Goal: Task Accomplishment & Management: Manage account settings

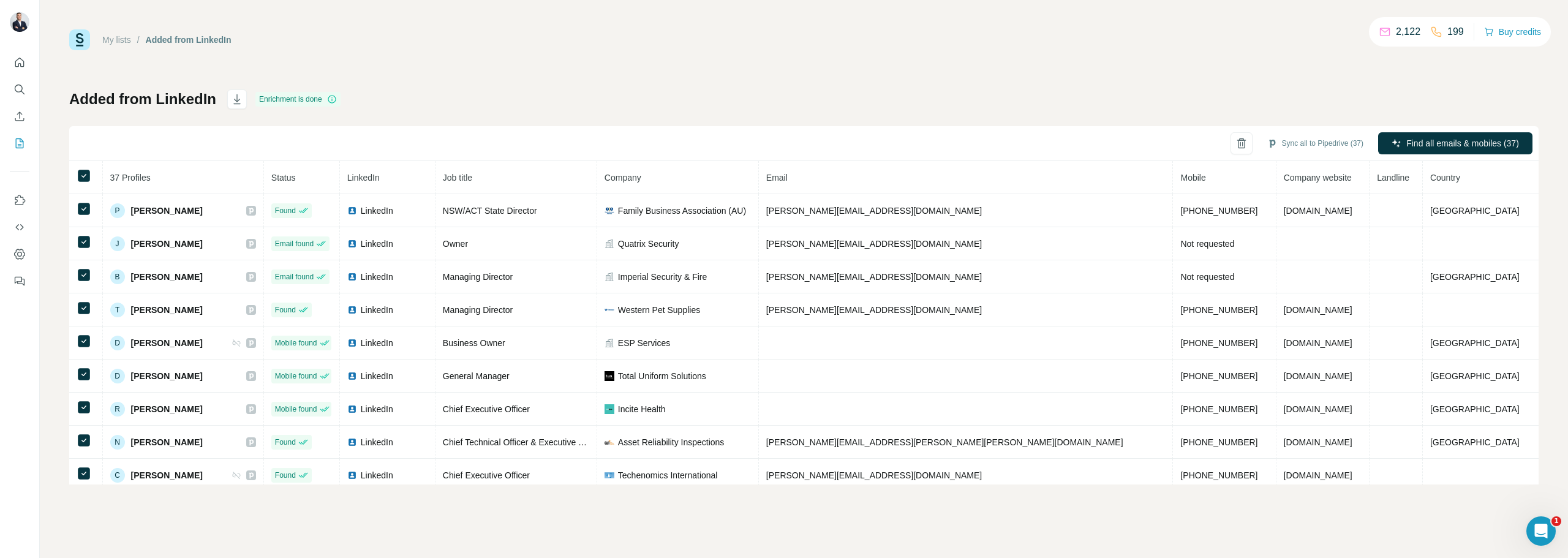
click at [1307, 142] on button "Sync all to Pipedrive (37)" at bounding box center [1316, 144] width 114 height 19
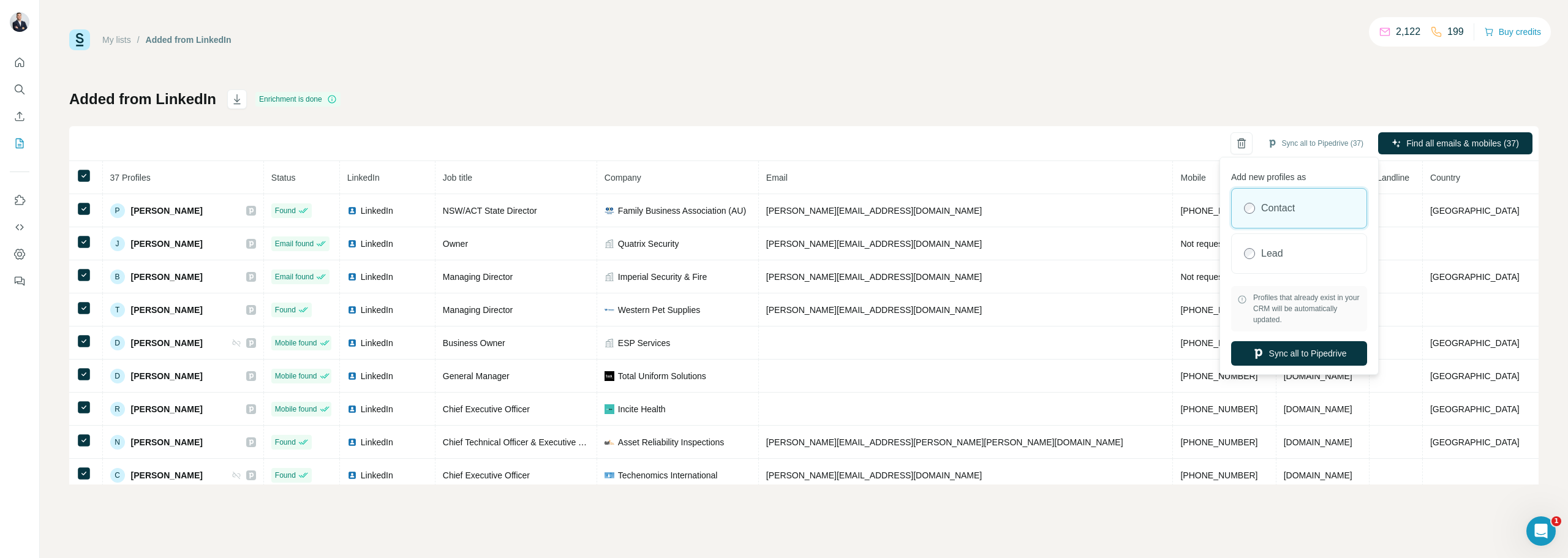
click at [1300, 346] on button "Sync all to Pipedrive" at bounding box center [1299, 354] width 136 height 25
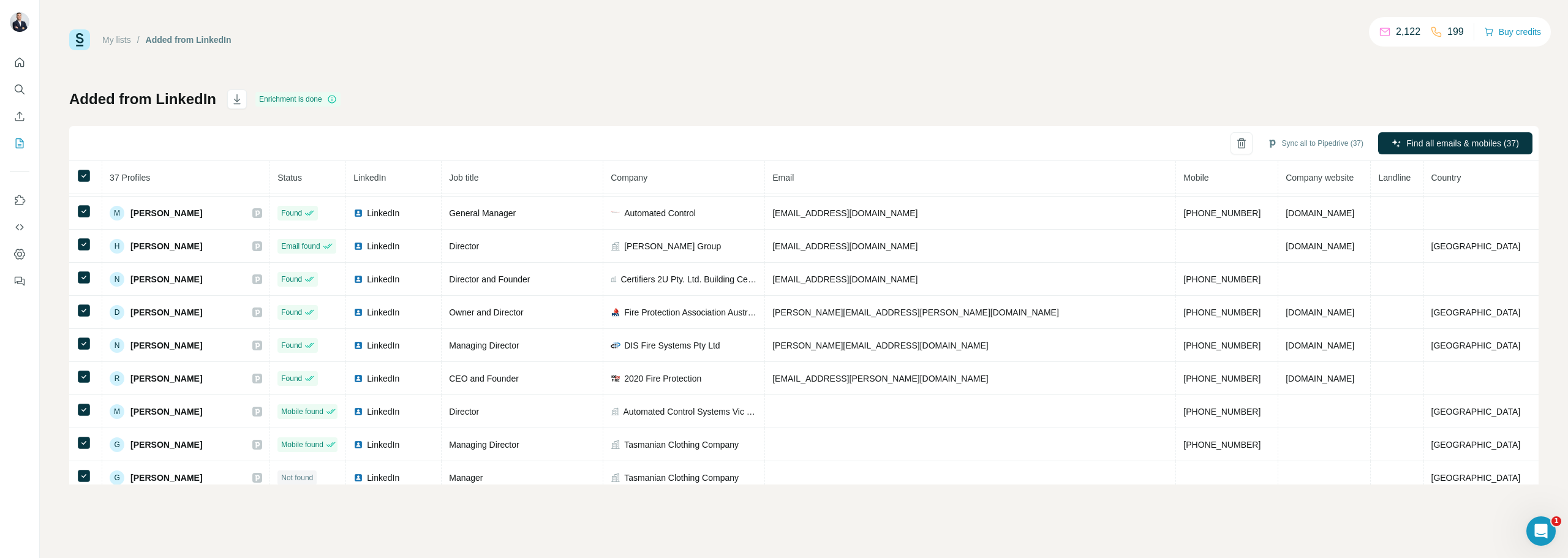
scroll to position [555, 0]
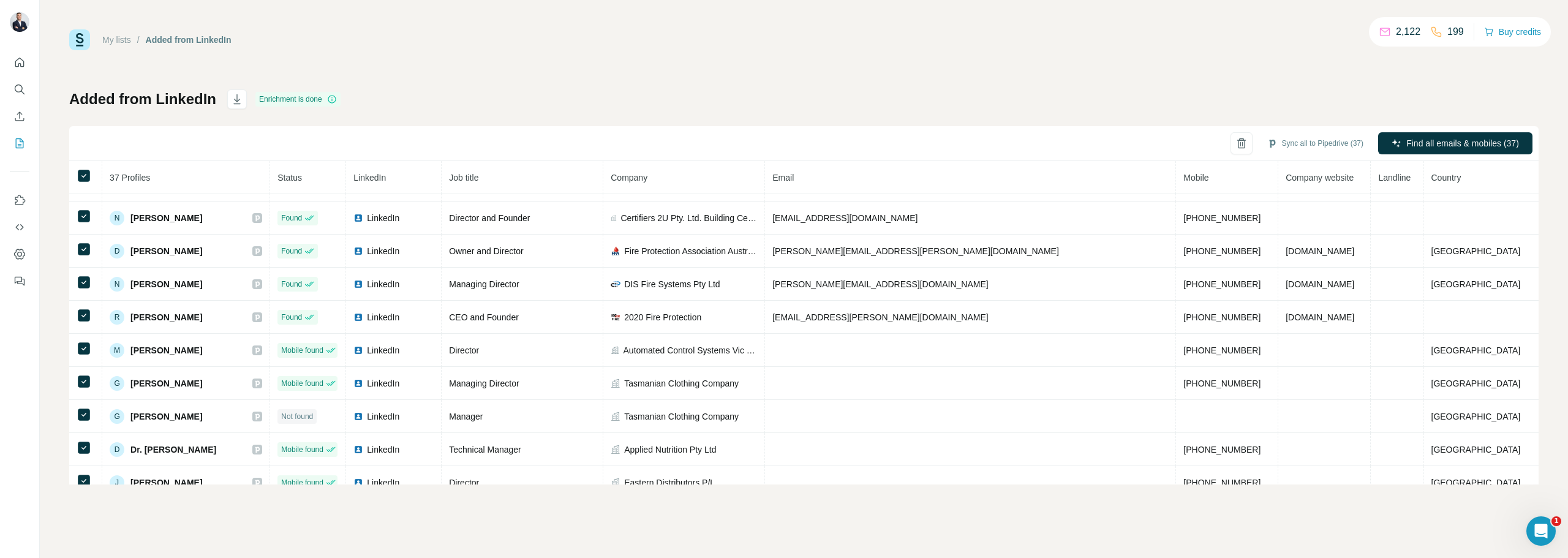
click at [889, 251] on span "[PERSON_NAME][EMAIL_ADDRESS][PERSON_NAME][DOMAIN_NAME]" at bounding box center [915, 251] width 286 height 10
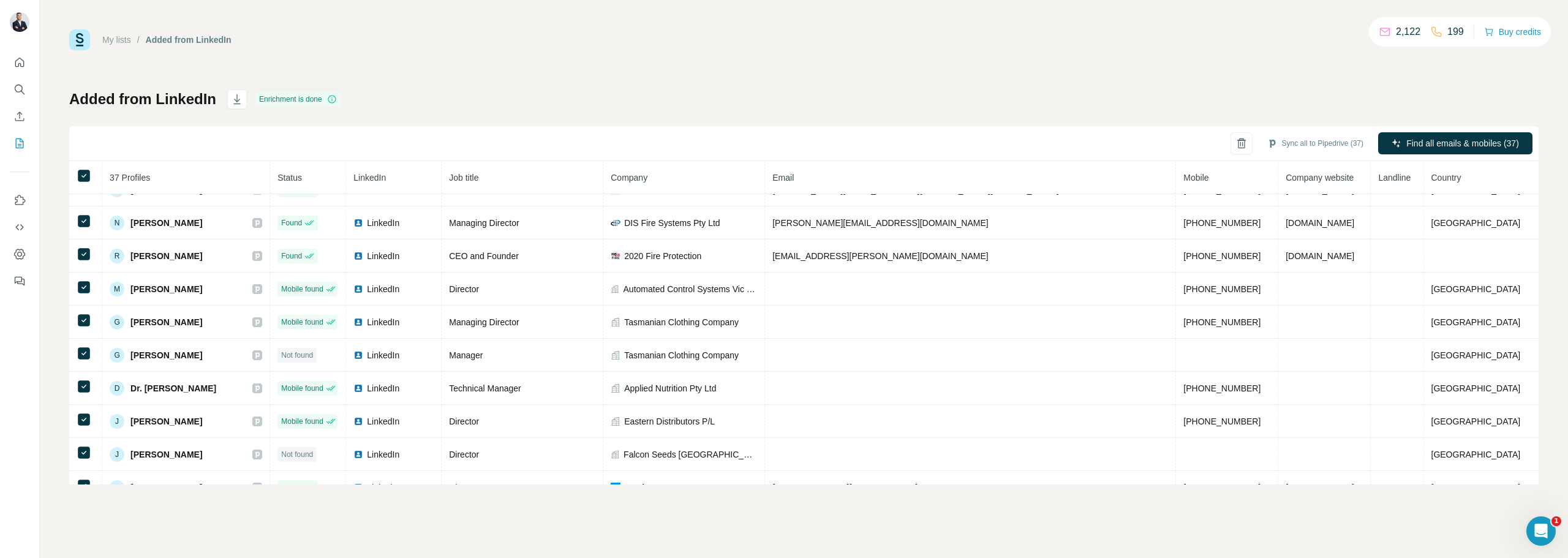
click at [694, 224] on span "DIS Fire Systems Pty Ltd" at bounding box center [672, 223] width 95 height 12
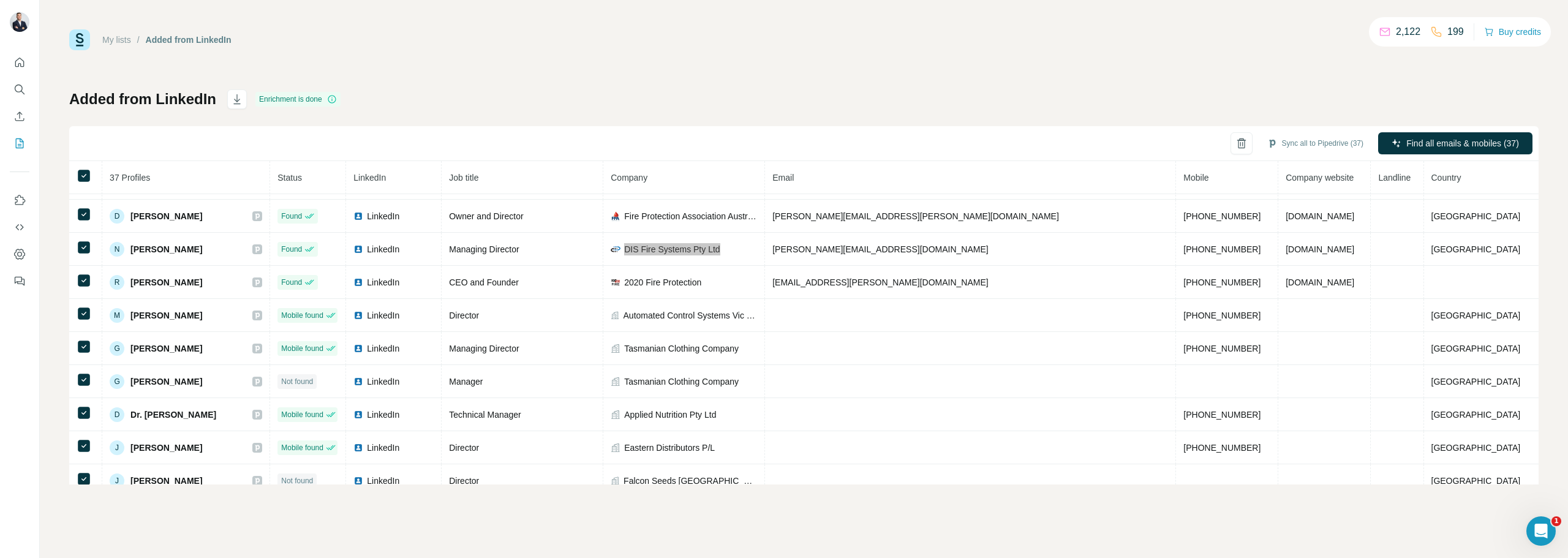
scroll to position [491, 0]
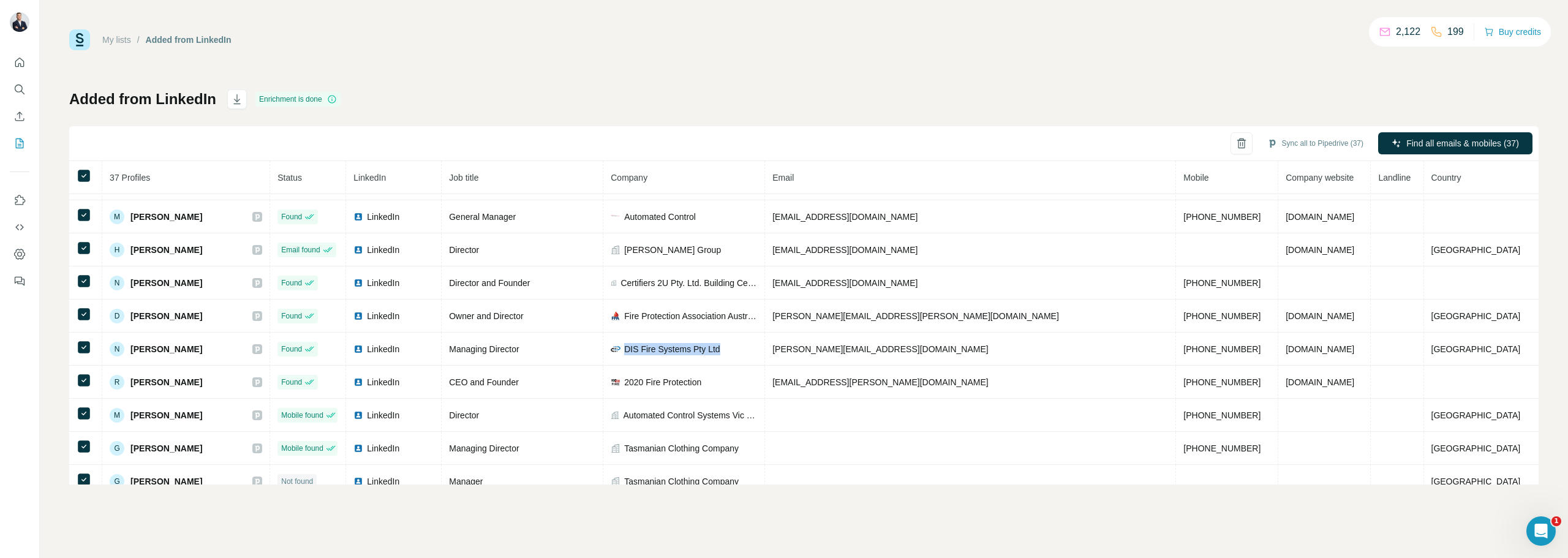
click at [1278, 376] on td "2020fireprotection.com.au" at bounding box center [1324, 383] width 92 height 33
click at [1286, 381] on span "2020fireprotection.com.au" at bounding box center [1320, 382] width 69 height 10
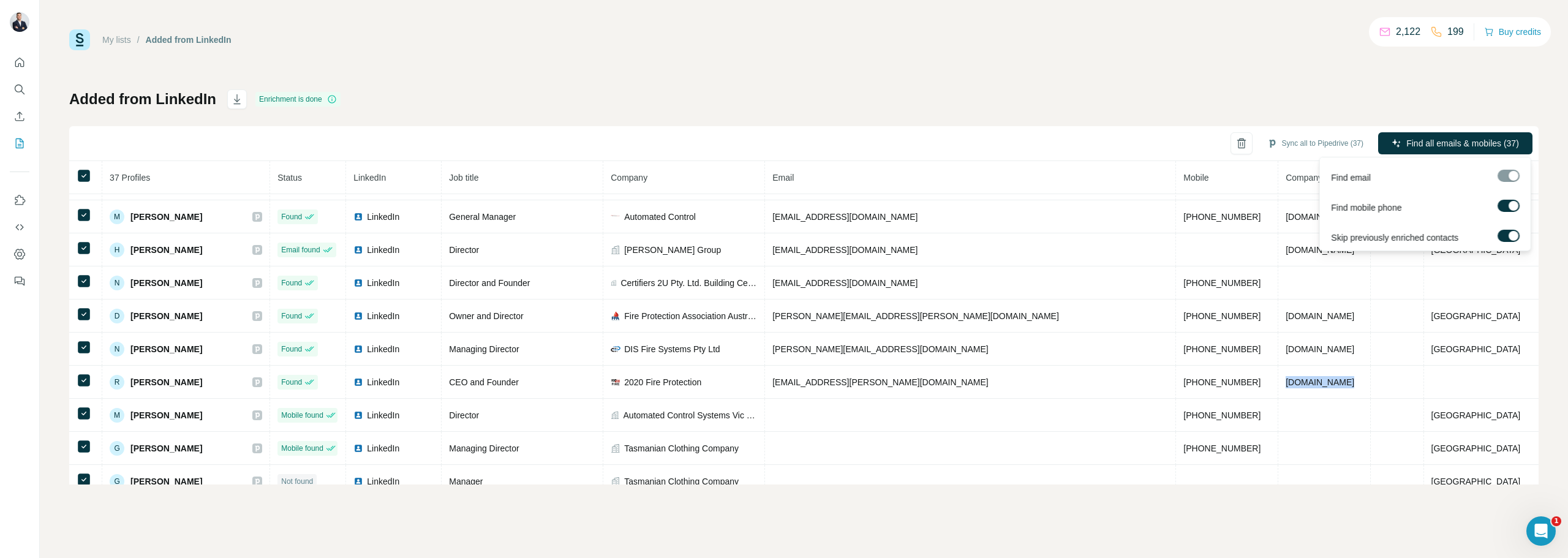
click at [1454, 134] on button "Find all emails & mobiles (37)" at bounding box center [1454, 143] width 154 height 22
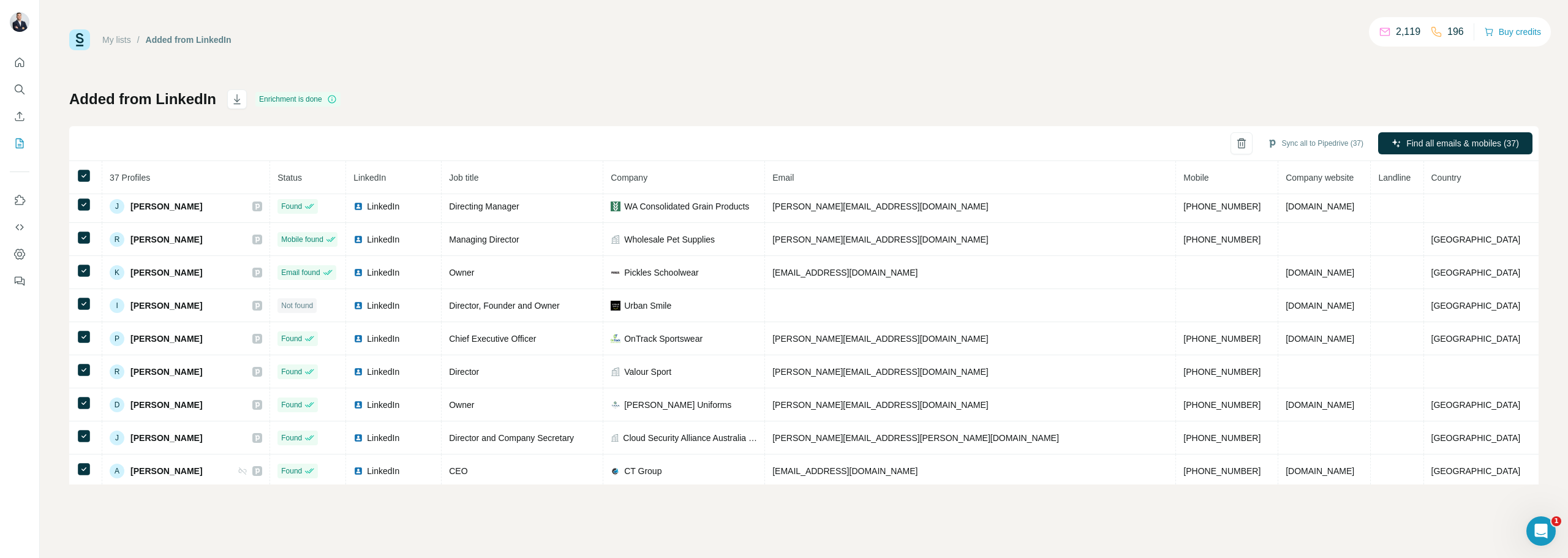
scroll to position [934, 0]
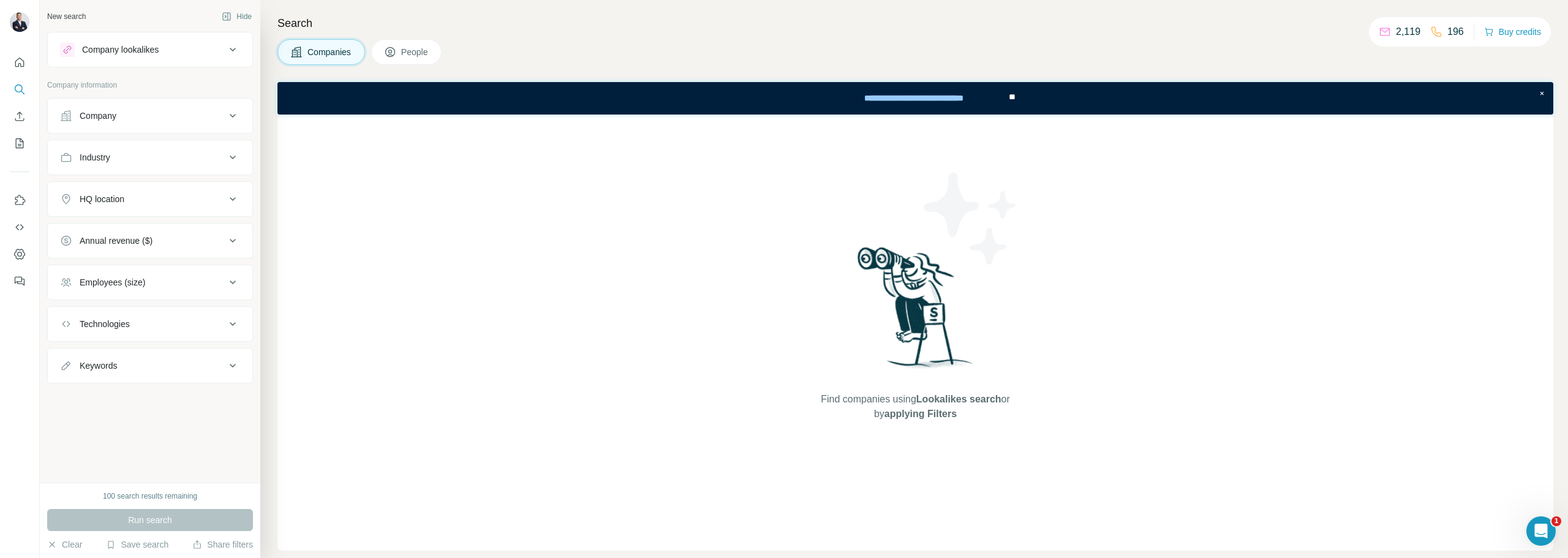
click at [181, 42] on div "Company lookalikes" at bounding box center [143, 49] width 166 height 15
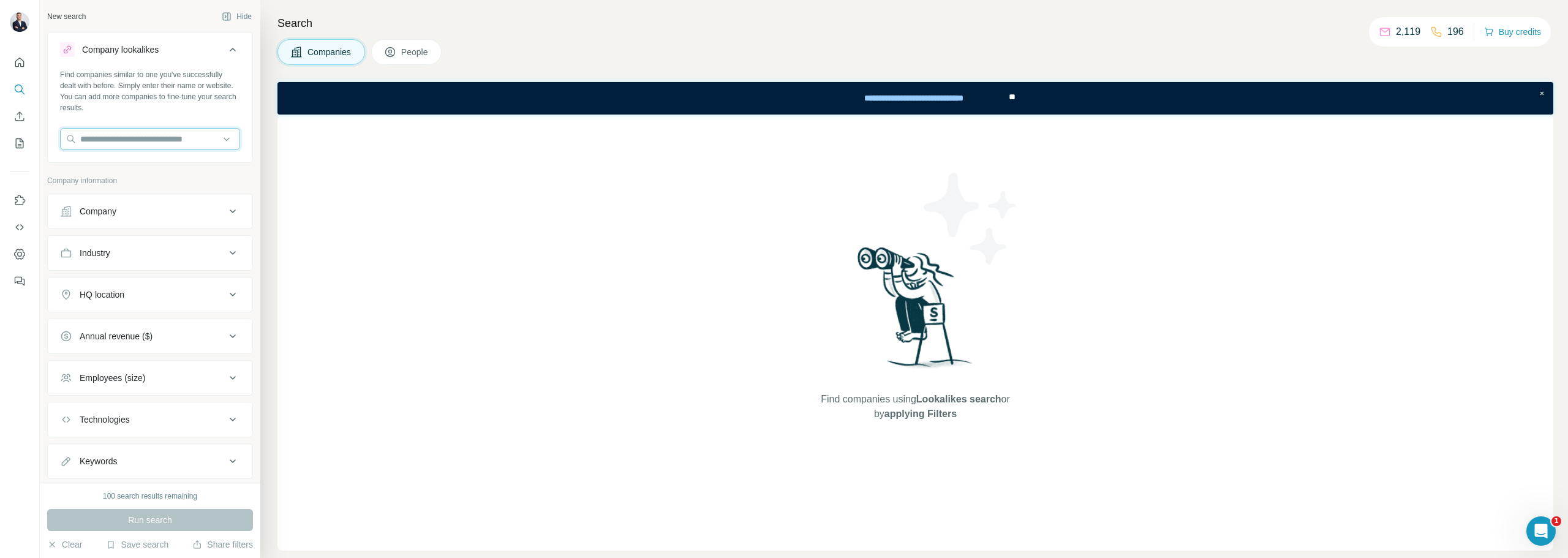
click at [120, 132] on input "text" at bounding box center [150, 139] width 180 height 22
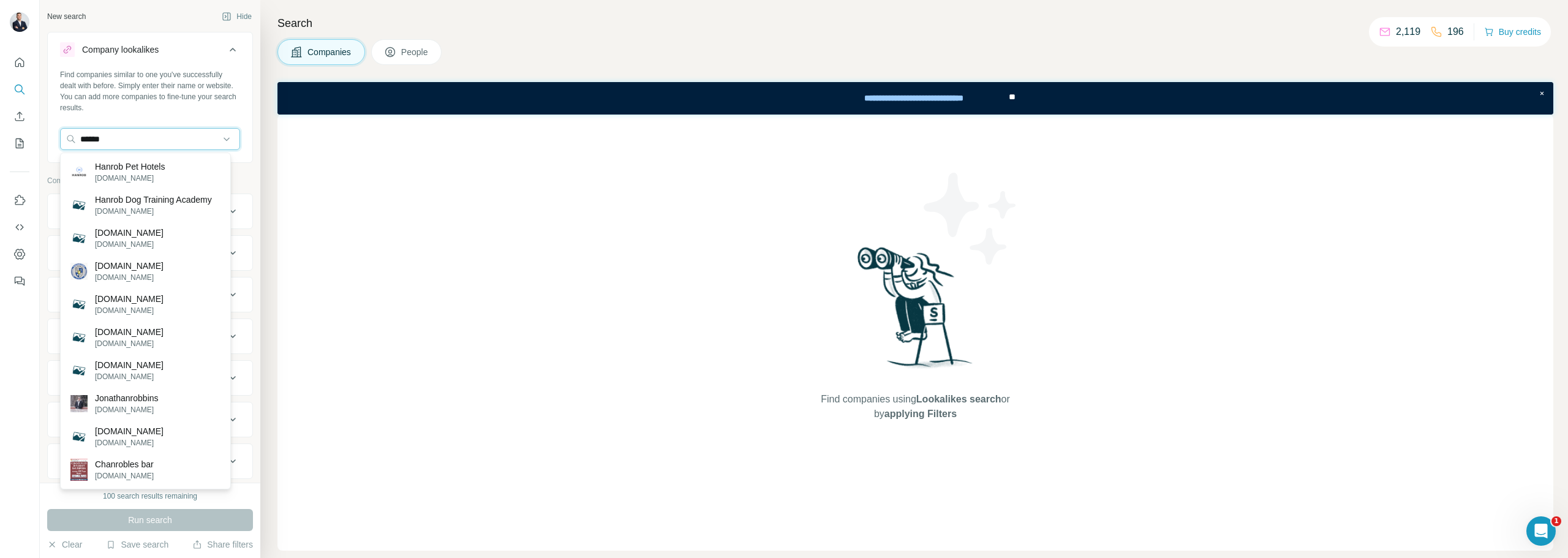
type input "******"
click at [188, 177] on div "Hanrob Pet Hotels [DOMAIN_NAME]" at bounding box center [145, 172] width 165 height 33
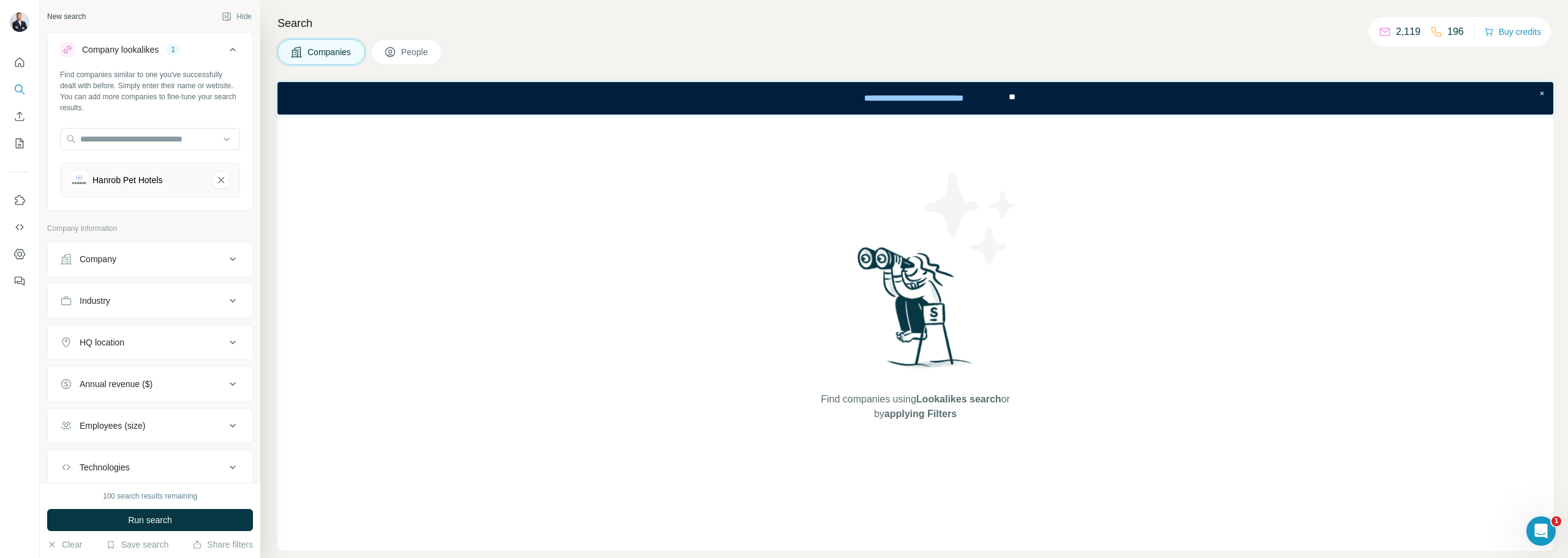
click at [123, 519] on button "Run search" at bounding box center [150, 520] width 206 height 22
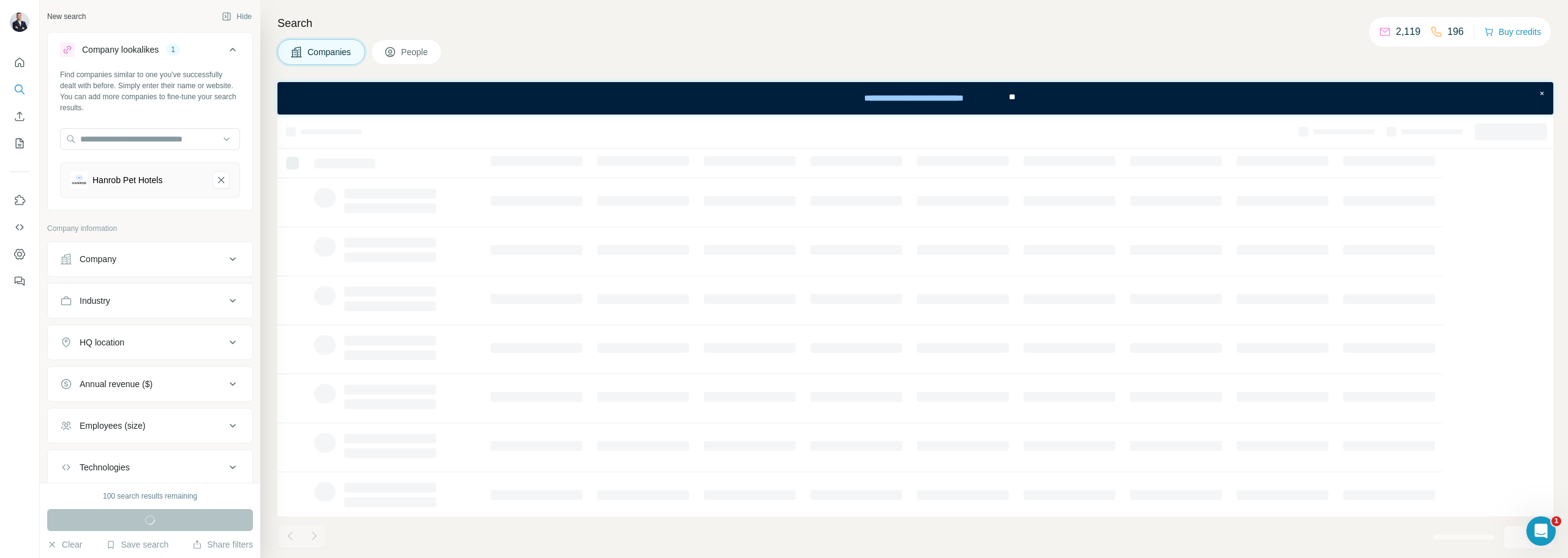
click at [168, 263] on div "Company" at bounding box center [143, 259] width 166 height 12
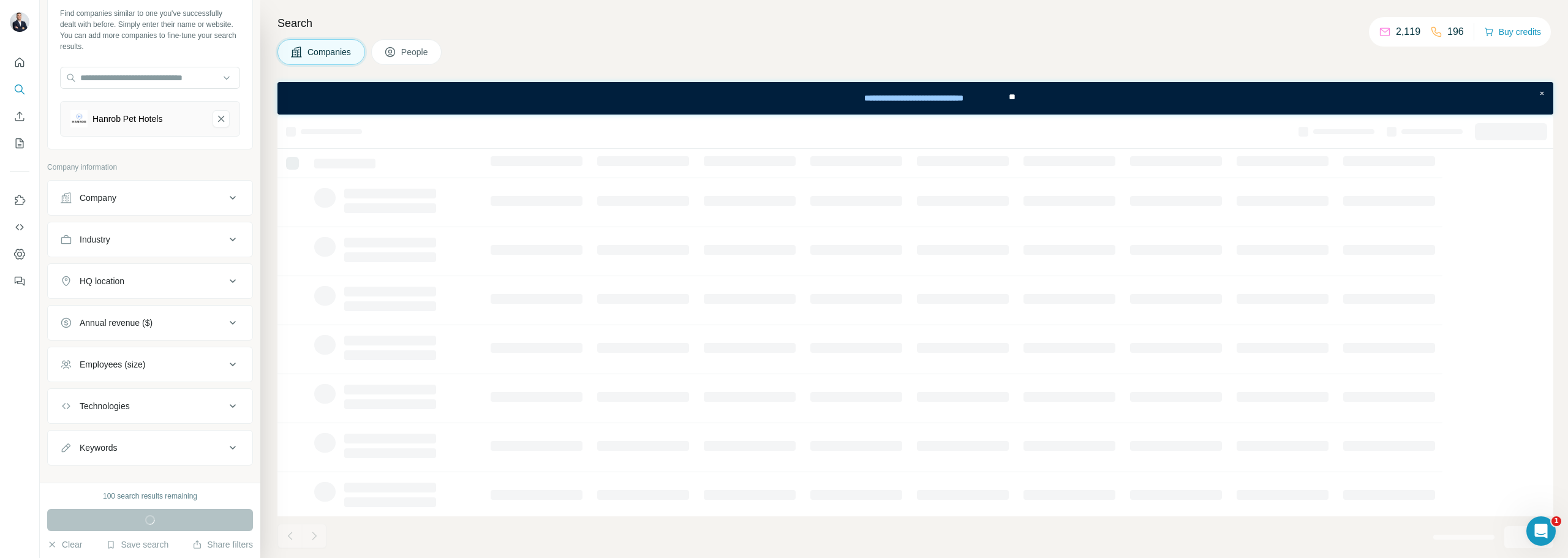
click at [174, 275] on div "HQ location" at bounding box center [143, 281] width 166 height 12
click at [146, 317] on input "text" at bounding box center [150, 311] width 180 height 22
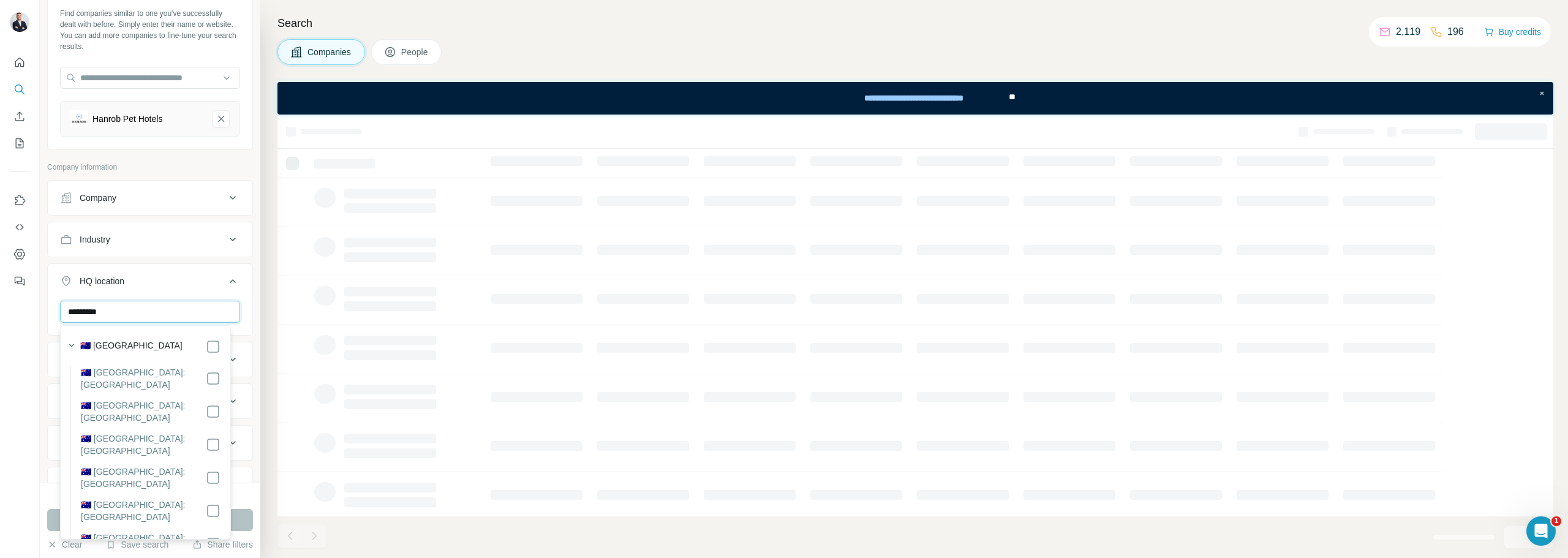
type input "*********"
click at [243, 521] on button "Run search" at bounding box center [150, 520] width 206 height 22
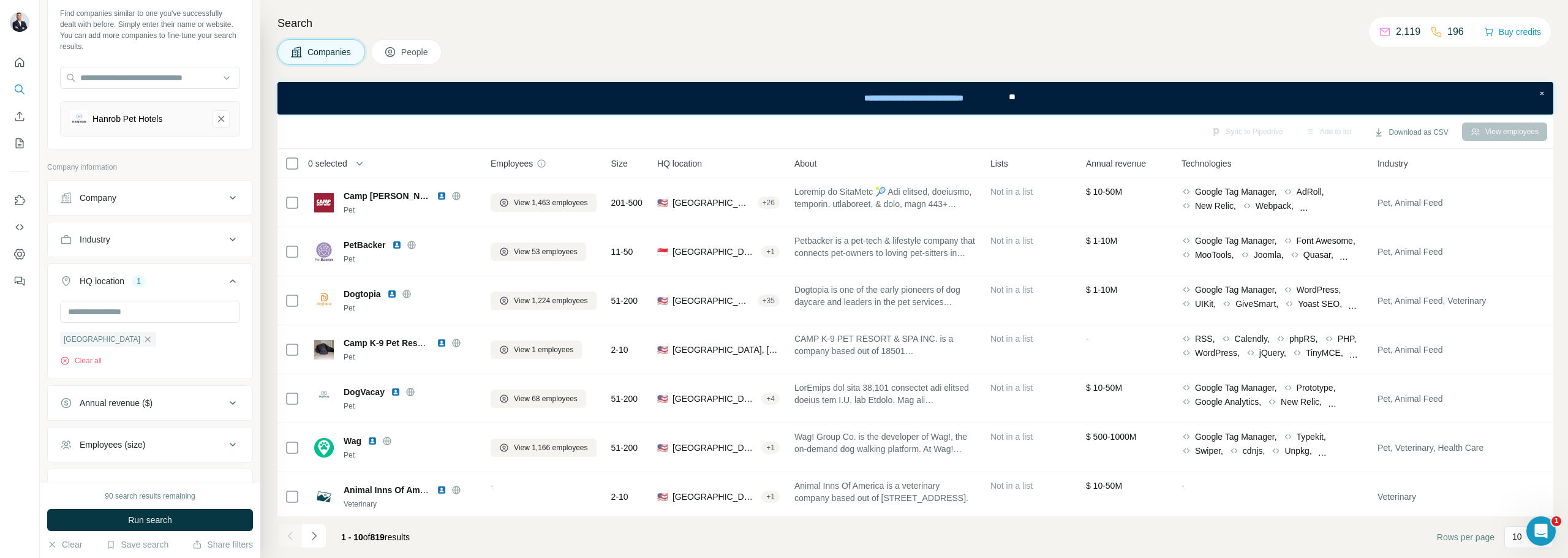
click at [125, 521] on button "Run search" at bounding box center [150, 520] width 206 height 22
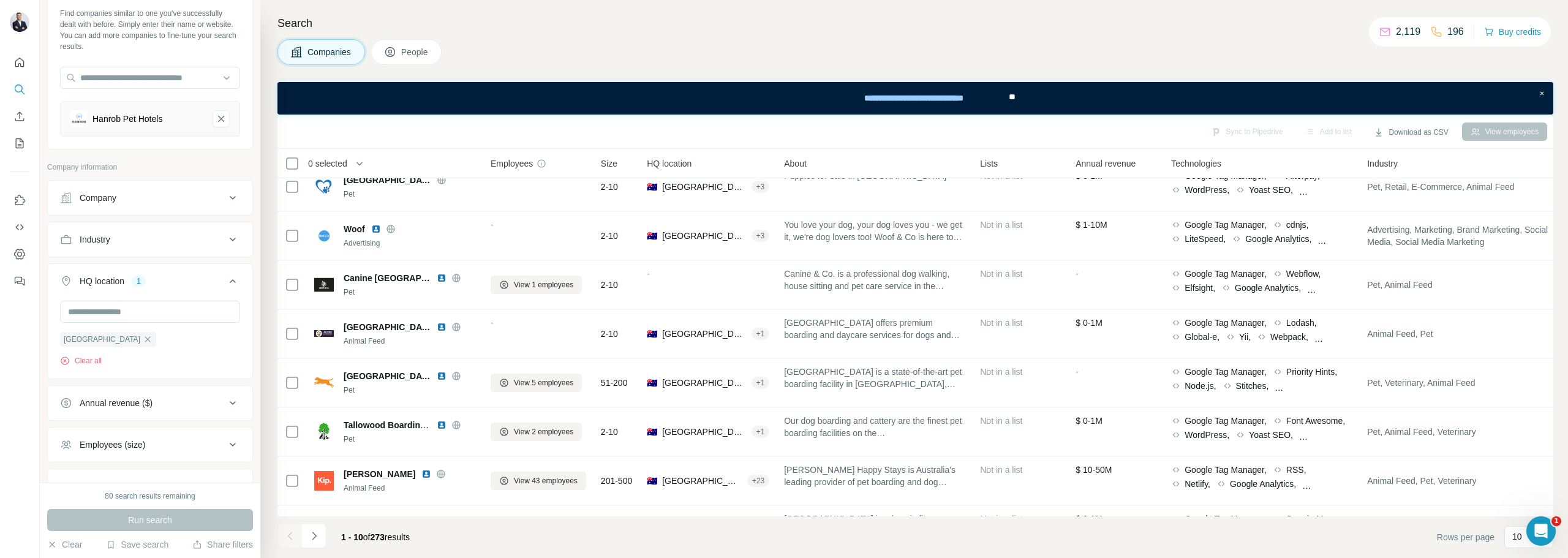
scroll to position [97, 0]
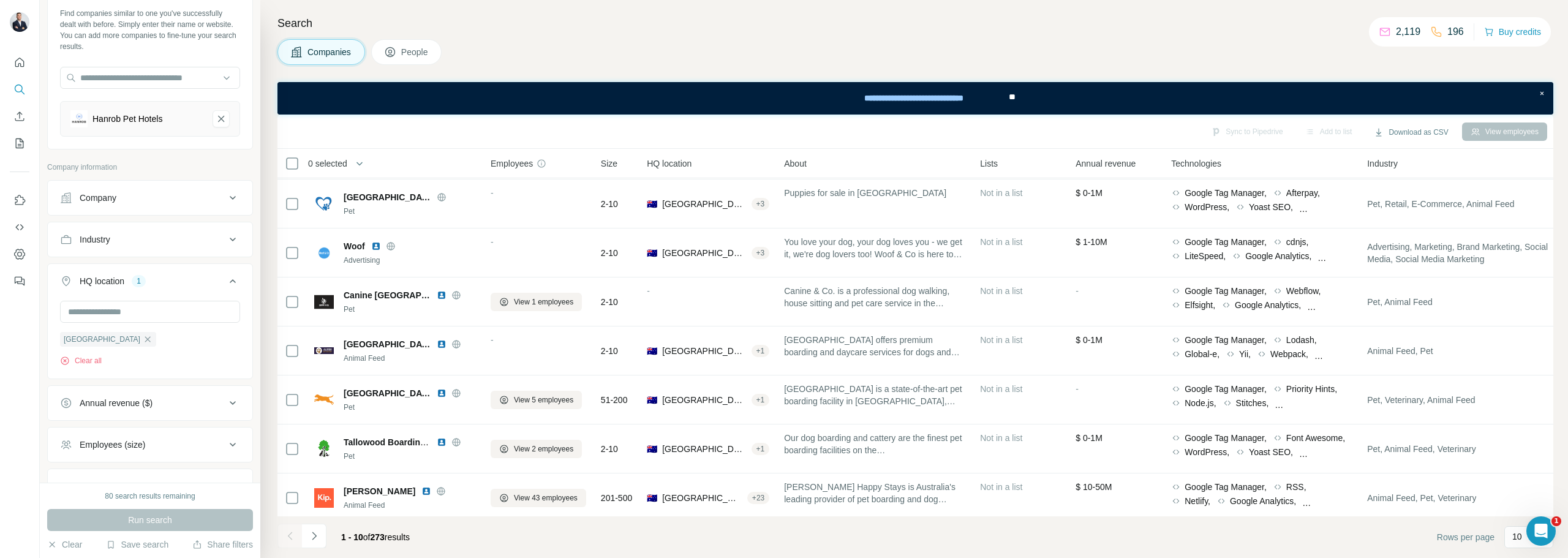
drag, startPoint x: 369, startPoint y: 394, endPoint x: 425, endPoint y: 397, distance: 56.1
drag, startPoint x: 549, startPoint y: 400, endPoint x: 744, endPoint y: 22, distance: 425.3
click at [744, 22] on h4 "Search" at bounding box center [915, 23] width 1276 height 17
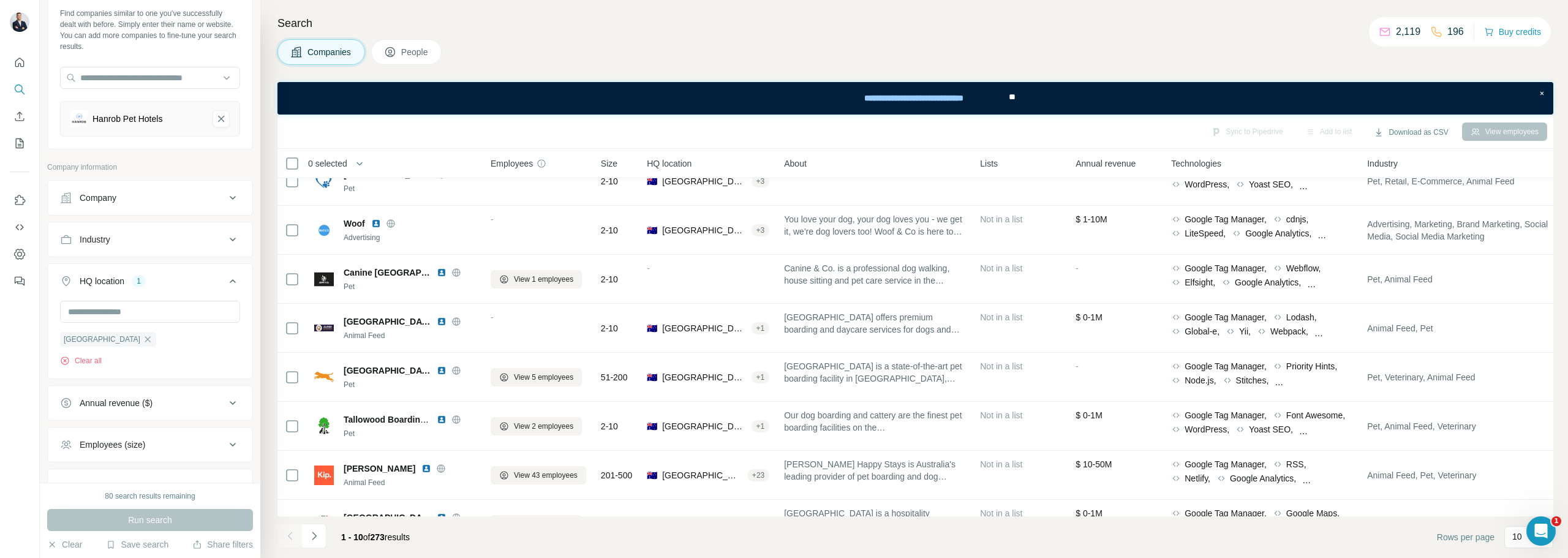
scroll to position [158, 0]
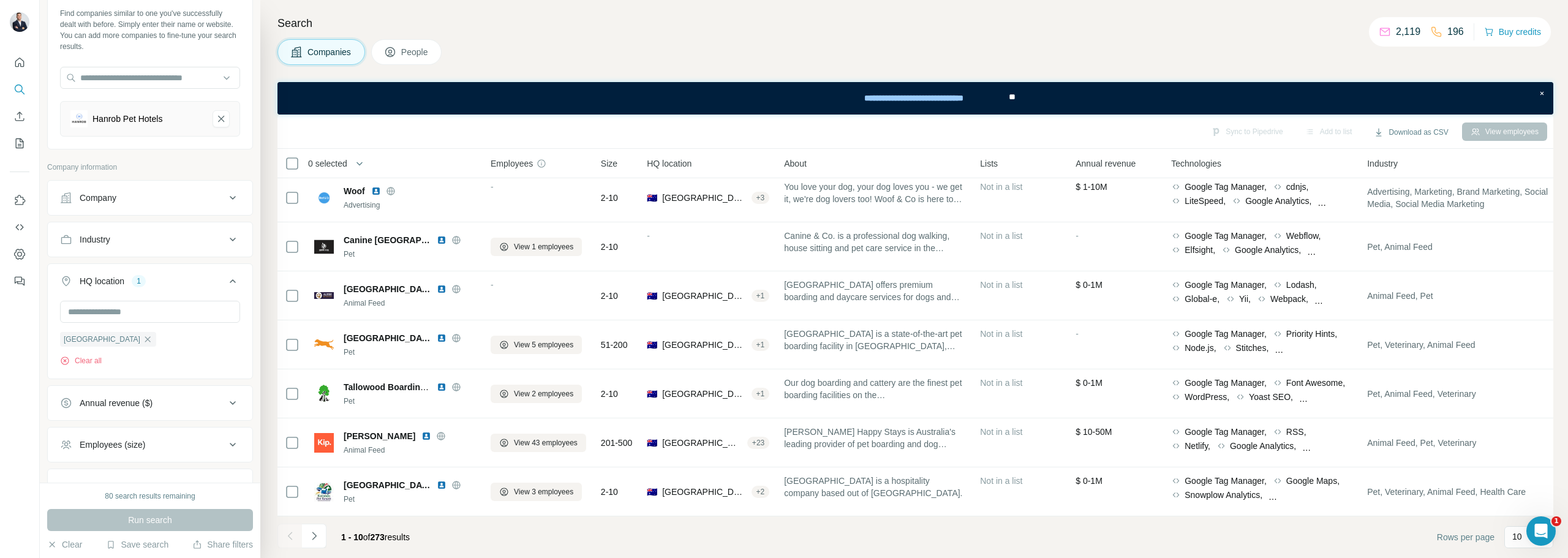
click at [534, 438] on span "View 43 employees" at bounding box center [545, 443] width 63 height 11
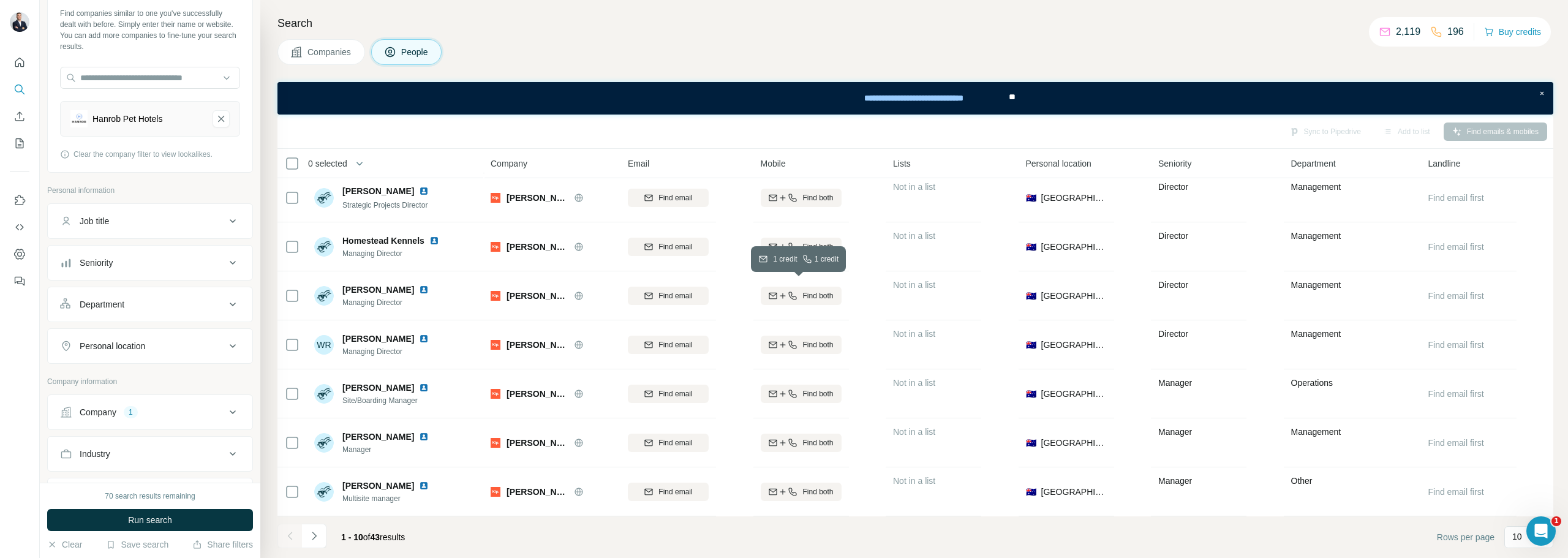
click at [812, 293] on span "Find both" at bounding box center [817, 296] width 31 height 11
click at [809, 339] on span "Find both" at bounding box center [817, 345] width 31 height 11
drag, startPoint x: 409, startPoint y: 285, endPoint x: 550, endPoint y: 67, distance: 259.6
click at [550, 67] on div "Search Companies People Sync to Pipedrive Add to list Find emails & mobiles 0 s…" at bounding box center [914, 279] width 1308 height 558
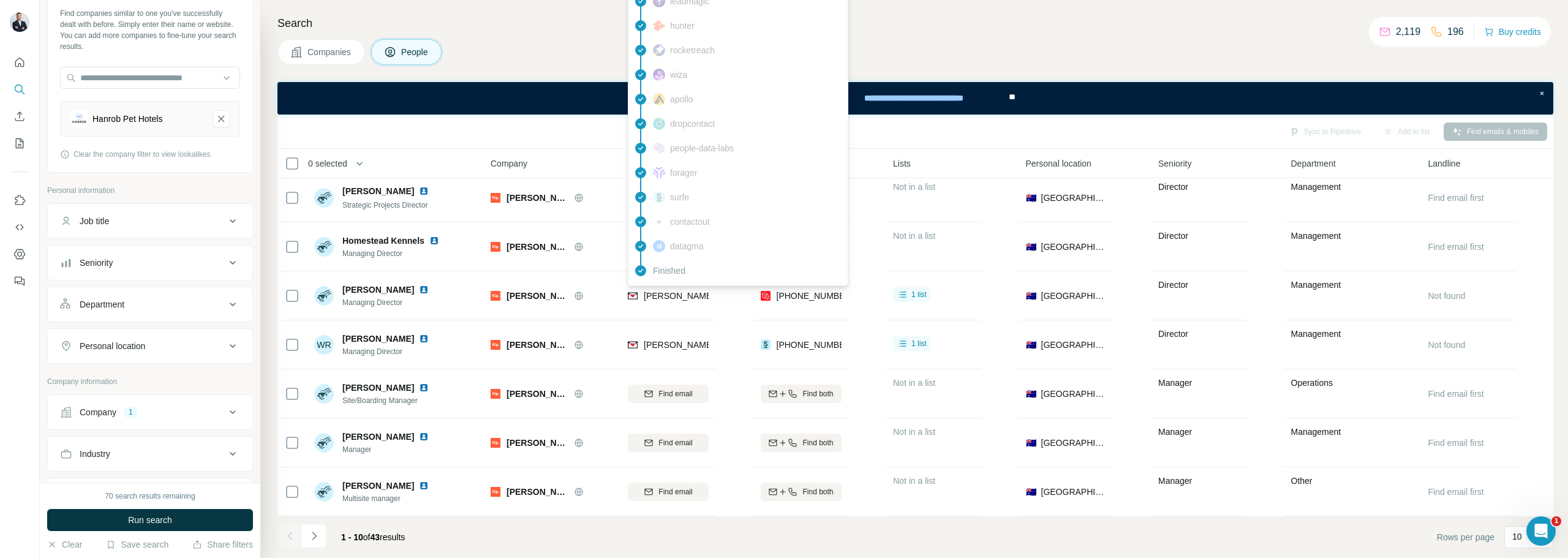
click at [671, 293] on span "[PERSON_NAME][EMAIL_ADDRESS][PERSON_NAME][DOMAIN_NAME]" at bounding box center [787, 296] width 286 height 10
click at [1312, 50] on div "Companies People" at bounding box center [915, 52] width 1276 height 26
click at [662, 292] on span "[PERSON_NAME][EMAIL_ADDRESS][PERSON_NAME][DOMAIN_NAME]" at bounding box center [787, 296] width 286 height 10
click at [687, 295] on div "[PERSON_NAME][EMAIL_ADDRESS][PERSON_NAME][DOMAIN_NAME]" at bounding box center [787, 296] width 286 height 12
click at [682, 292] on span "[PERSON_NAME][EMAIL_ADDRESS][PERSON_NAME][DOMAIN_NAME]" at bounding box center [787, 296] width 286 height 10
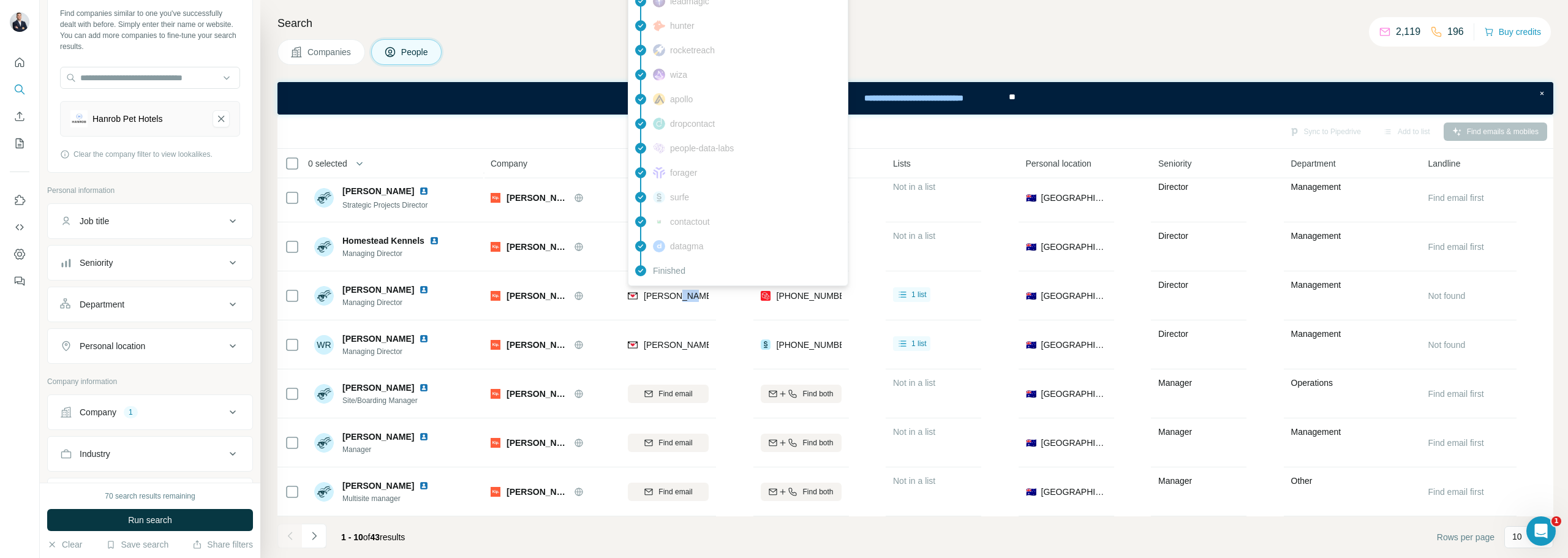
click at [682, 292] on span "[PERSON_NAME][EMAIL_ADDRESS][PERSON_NAME][DOMAIN_NAME]" at bounding box center [787, 296] width 286 height 10
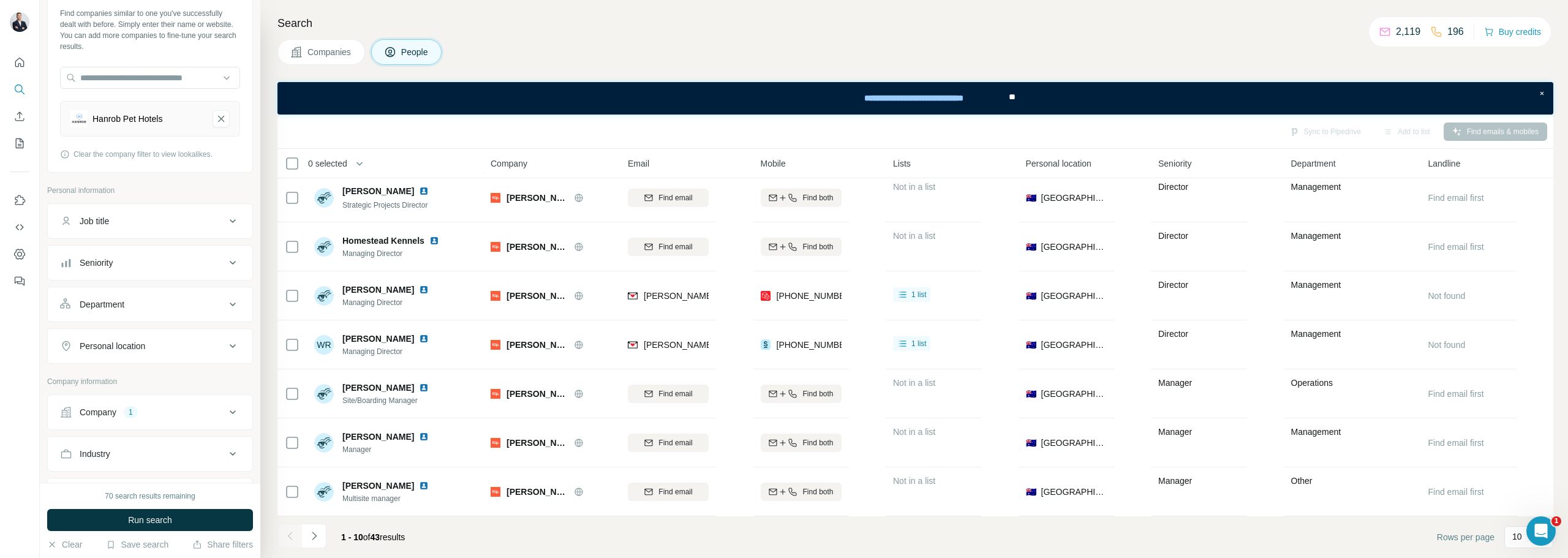
click at [897, 289] on icon at bounding box center [903, 295] width 12 height 12
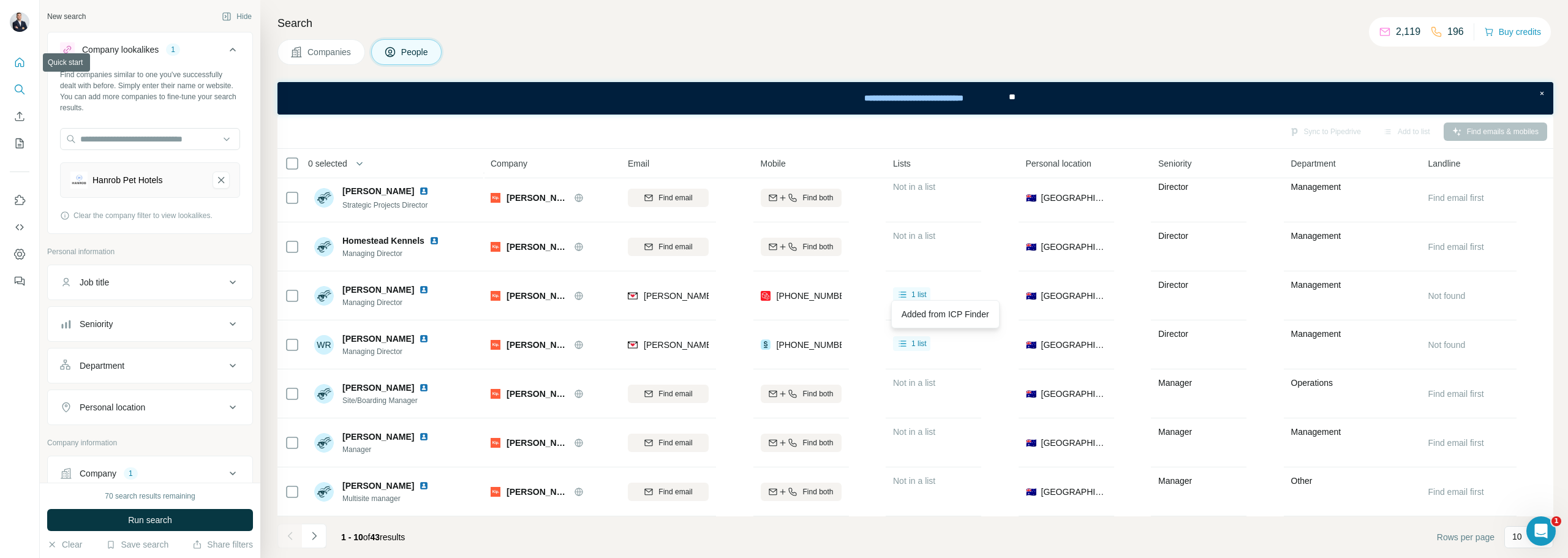
click at [19, 70] on button "Quick start" at bounding box center [19, 62] width 19 height 22
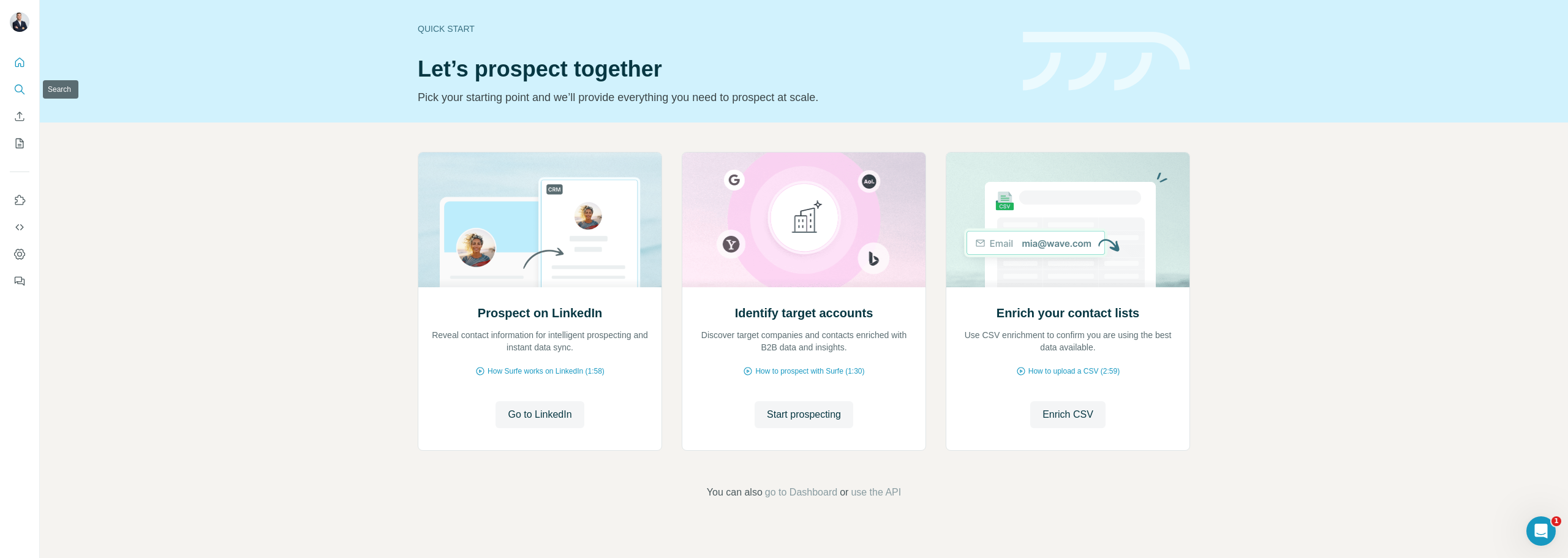
click at [15, 90] on icon "Search" at bounding box center [19, 89] width 8 height 8
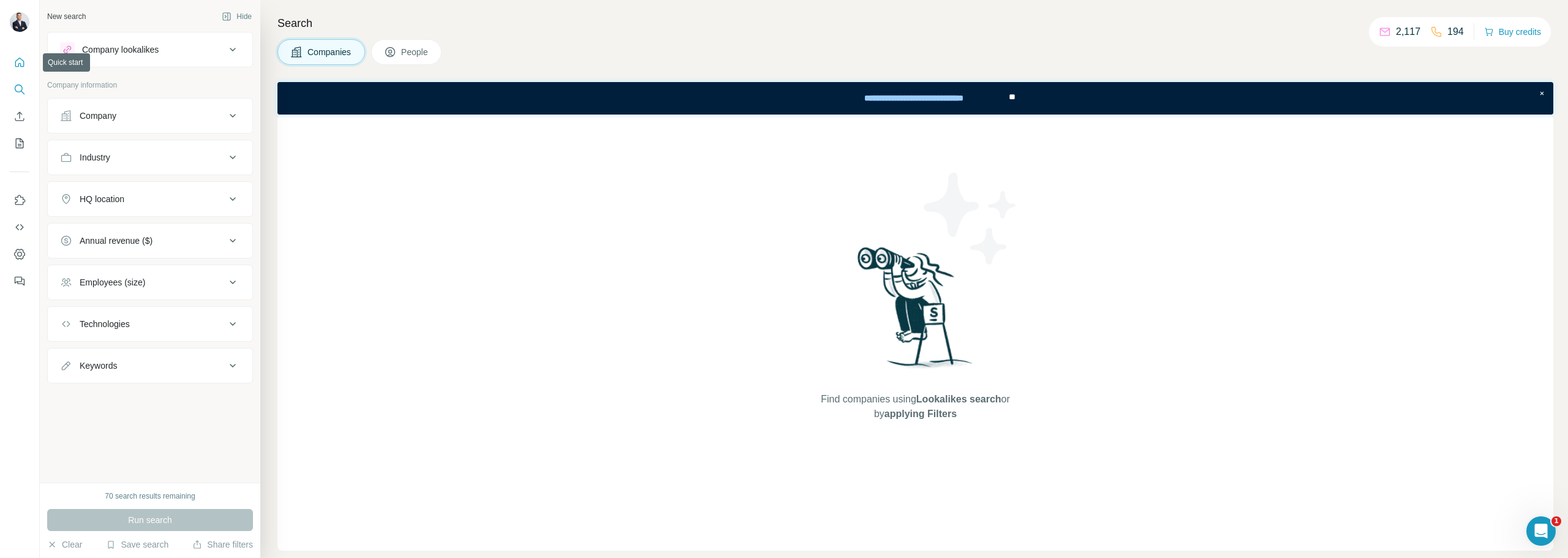
click at [19, 66] on icon "Quick start" at bounding box center [20, 62] width 9 height 9
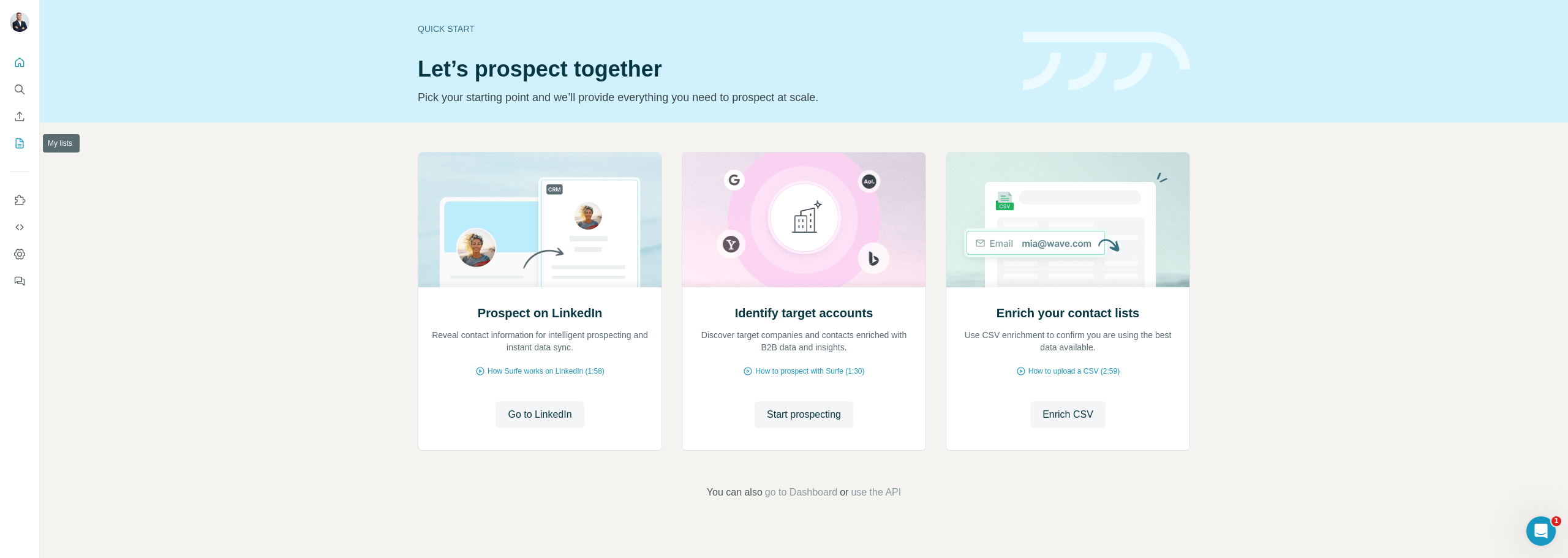
click at [26, 144] on button "My lists" at bounding box center [19, 143] width 19 height 22
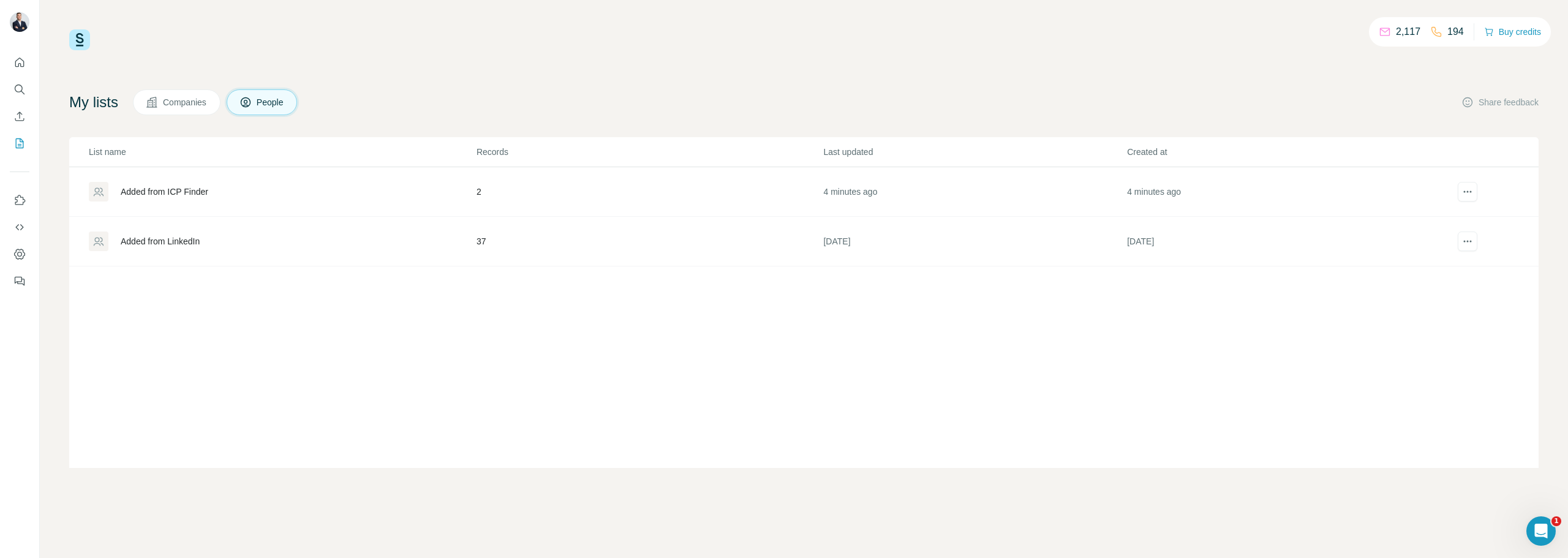
click at [353, 197] on div "Added from ICP Finder" at bounding box center [282, 191] width 387 height 19
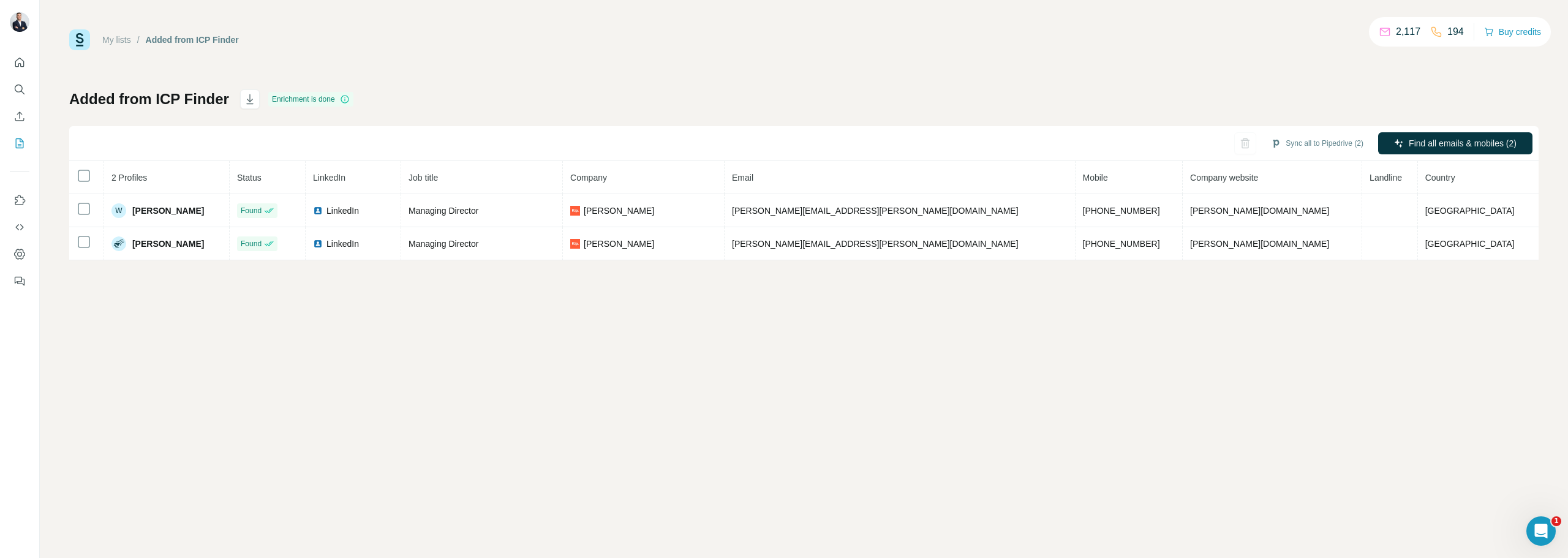
click at [1314, 142] on button "Sync all to Pipedrive (2)" at bounding box center [1317, 144] width 110 height 19
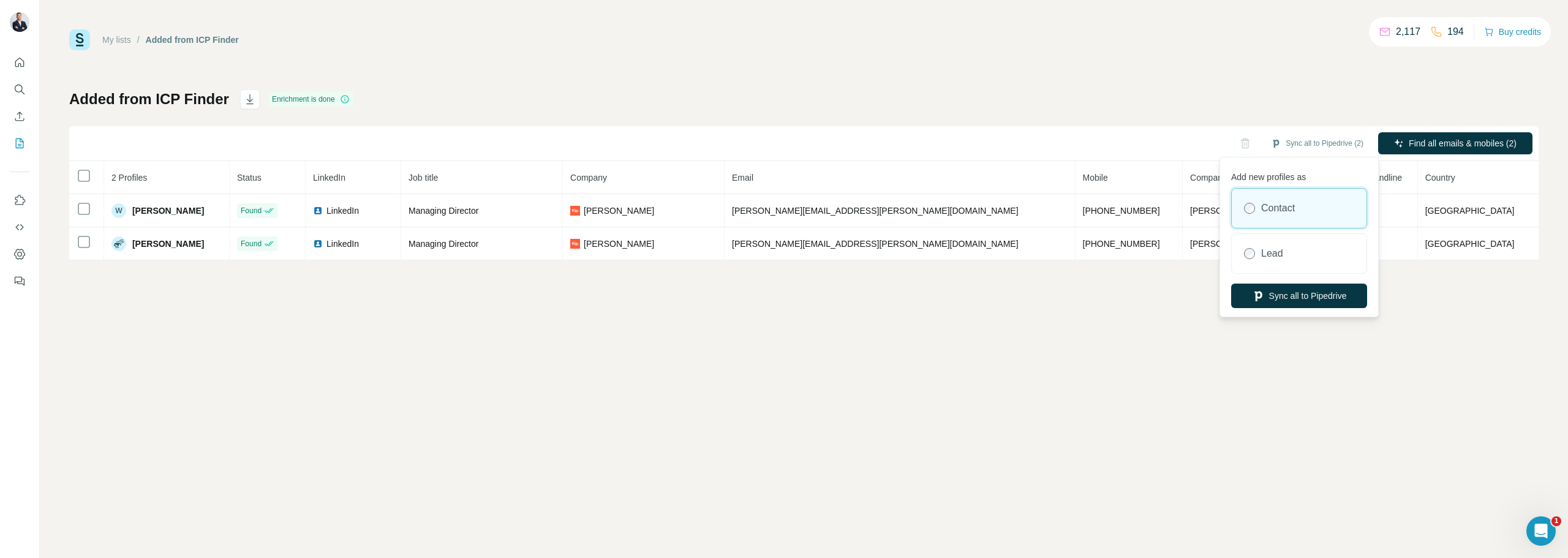
click at [1278, 256] on label "Lead" at bounding box center [1271, 254] width 22 height 15
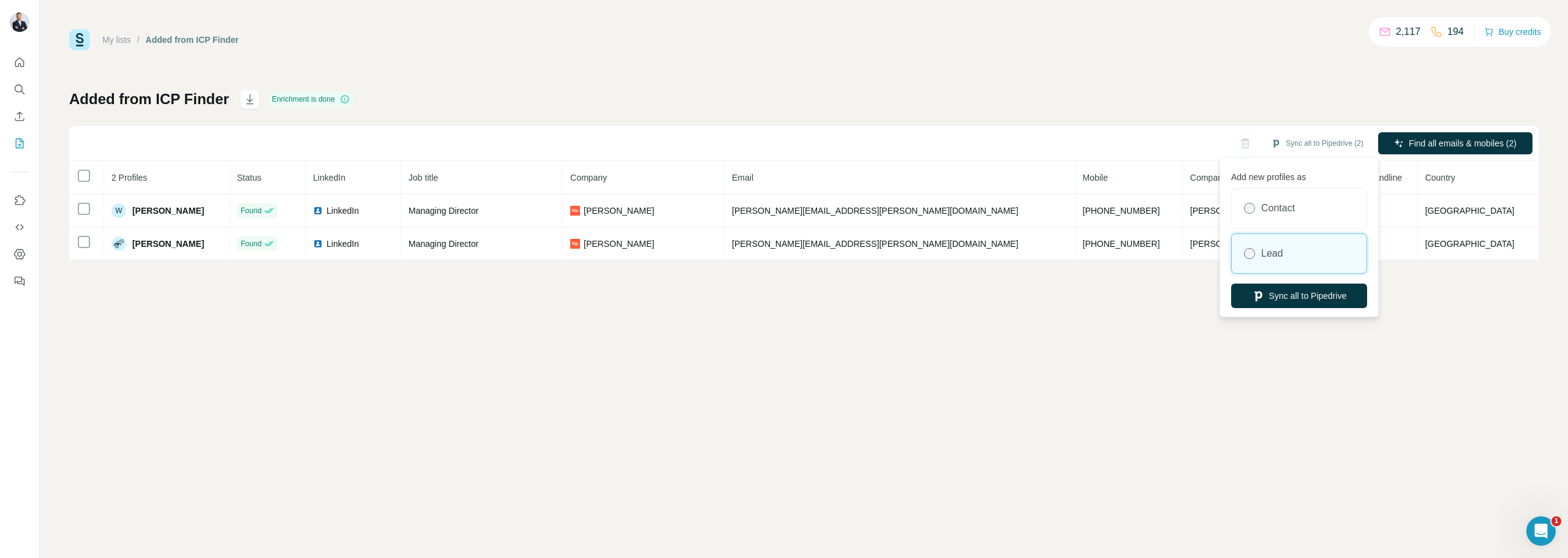
click at [1293, 300] on button "Sync all to Pipedrive" at bounding box center [1299, 296] width 136 height 25
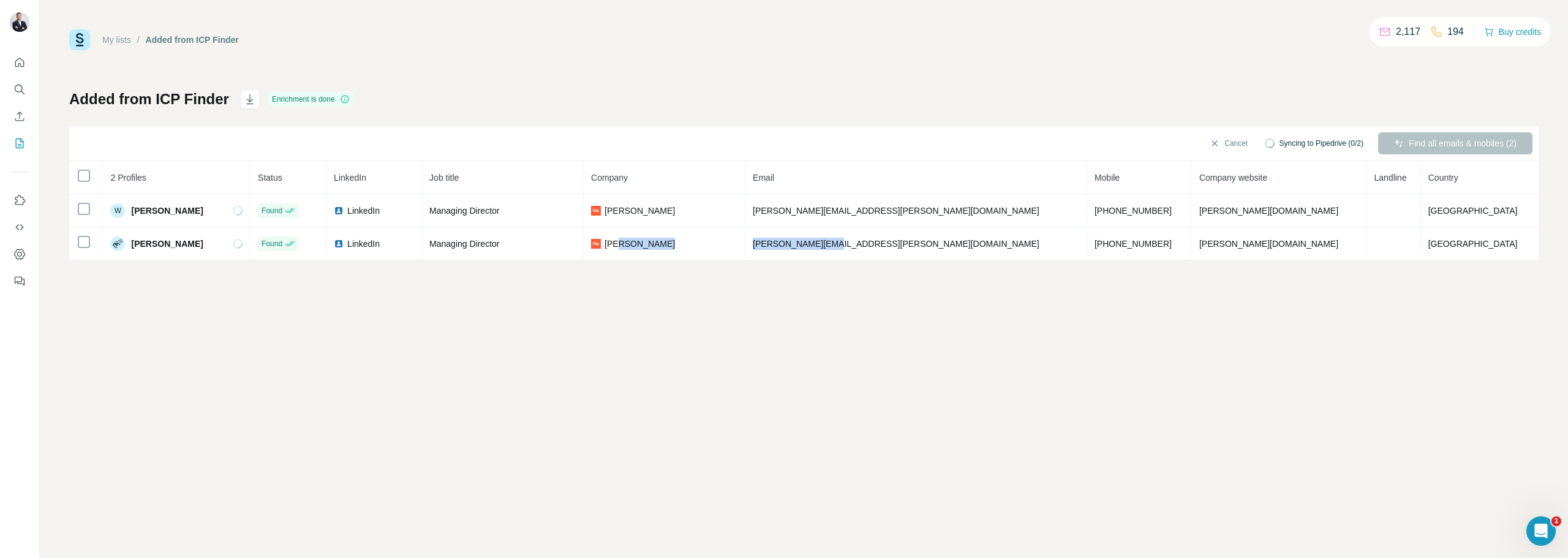
drag, startPoint x: 950, startPoint y: 241, endPoint x: 824, endPoint y: 244, distance: 126.0
click at [824, 244] on tr "[PERSON_NAME] Found LinkedIn Managing Director Kip [EMAIL_ADDRESS][PERSON_NAME]…" at bounding box center [804, 244] width 1469 height 33
copy tr "[PERSON_NAME][EMAIL_ADDRESS][PERSON_NAME][DOMAIN_NAME]"
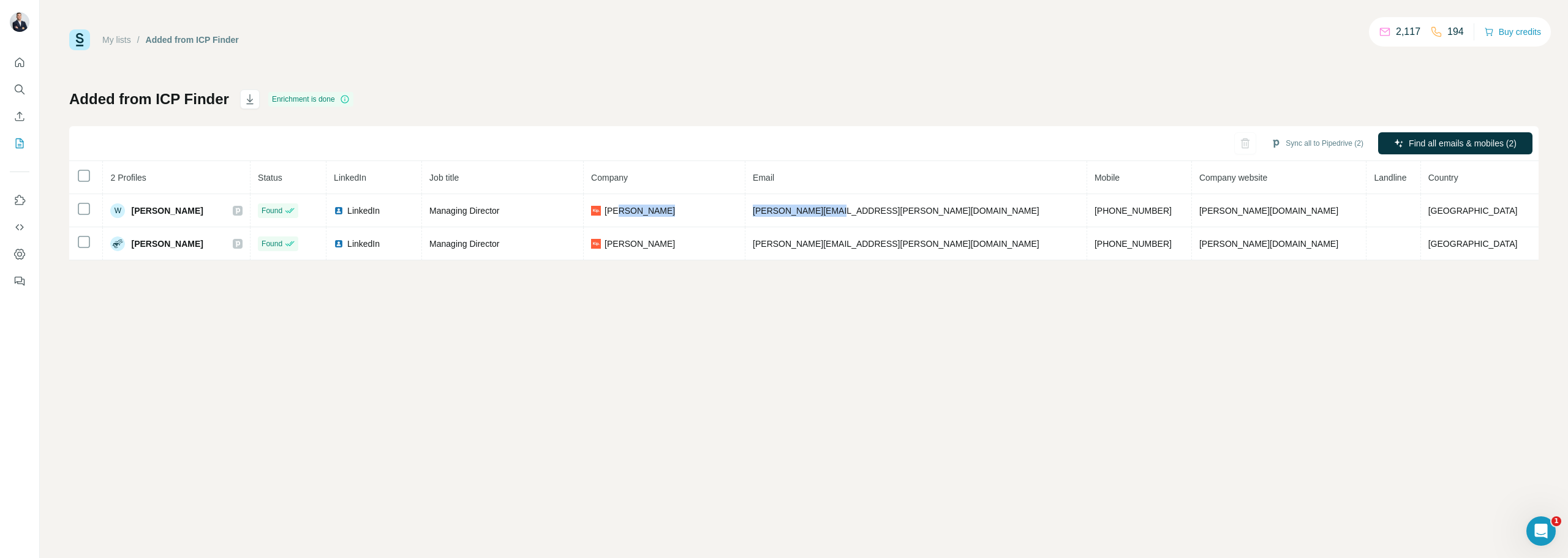
drag, startPoint x: 954, startPoint y: 210, endPoint x: 850, endPoint y: 204, distance: 104.2
click at [850, 204] on tr "W [PERSON_NAME] Found LinkedIn Managing Director Kip [EMAIL_ADDRESS][PERSON_NAM…" at bounding box center [804, 211] width 1469 height 33
copy tr "[PERSON_NAME][EMAIL_ADDRESS][PERSON_NAME][DOMAIN_NAME]"
click at [21, 138] on icon "My lists" at bounding box center [19, 143] width 12 height 12
click at [112, 41] on link "My lists" at bounding box center [116, 39] width 29 height 10
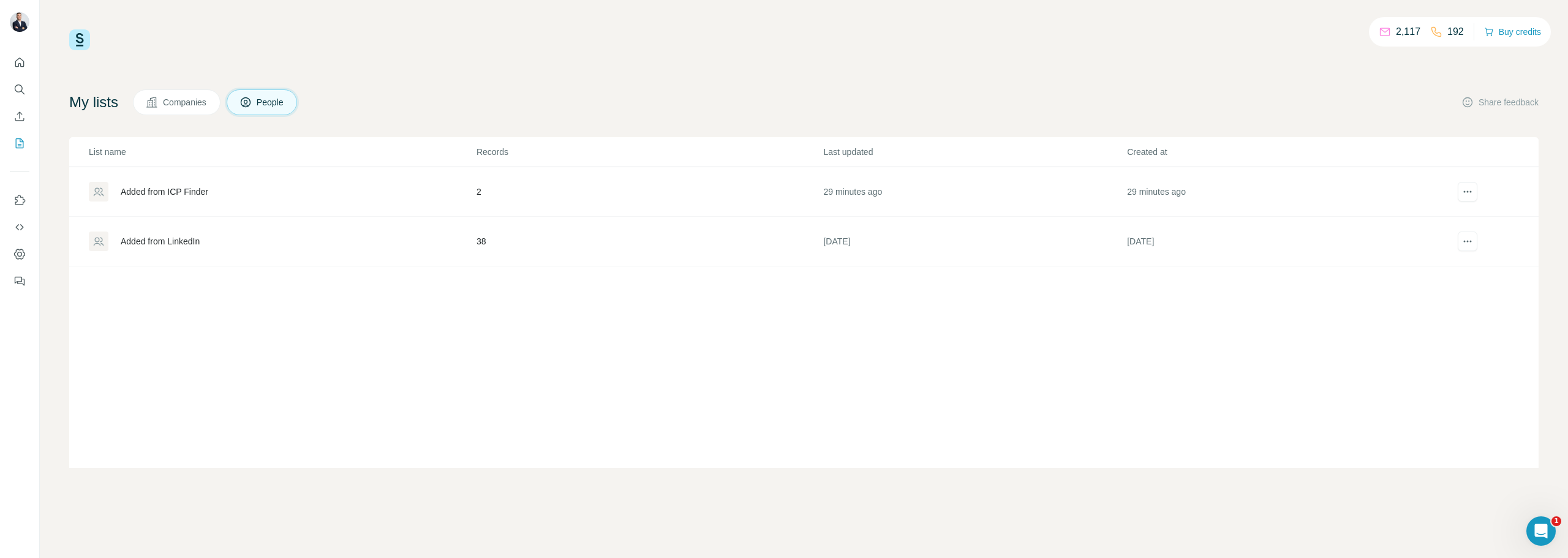
click at [646, 253] on td "38" at bounding box center [650, 242] width 347 height 49
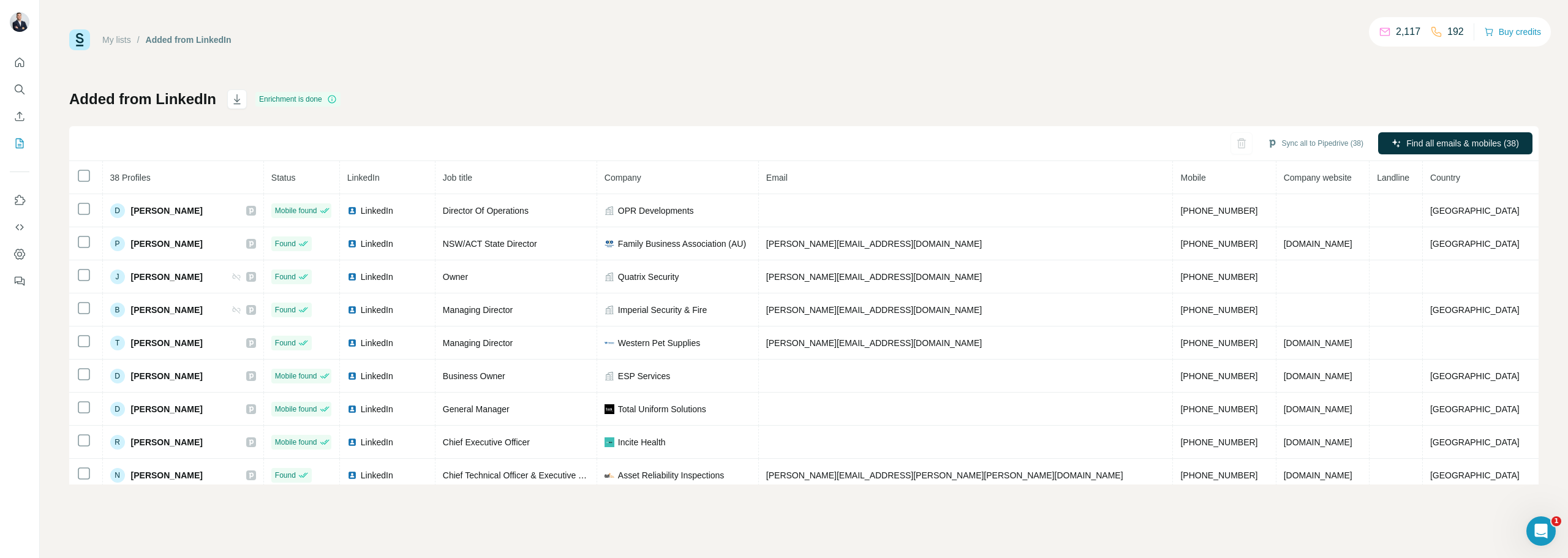
click at [1296, 142] on button "Sync all to Pipedrive (38)" at bounding box center [1316, 144] width 114 height 19
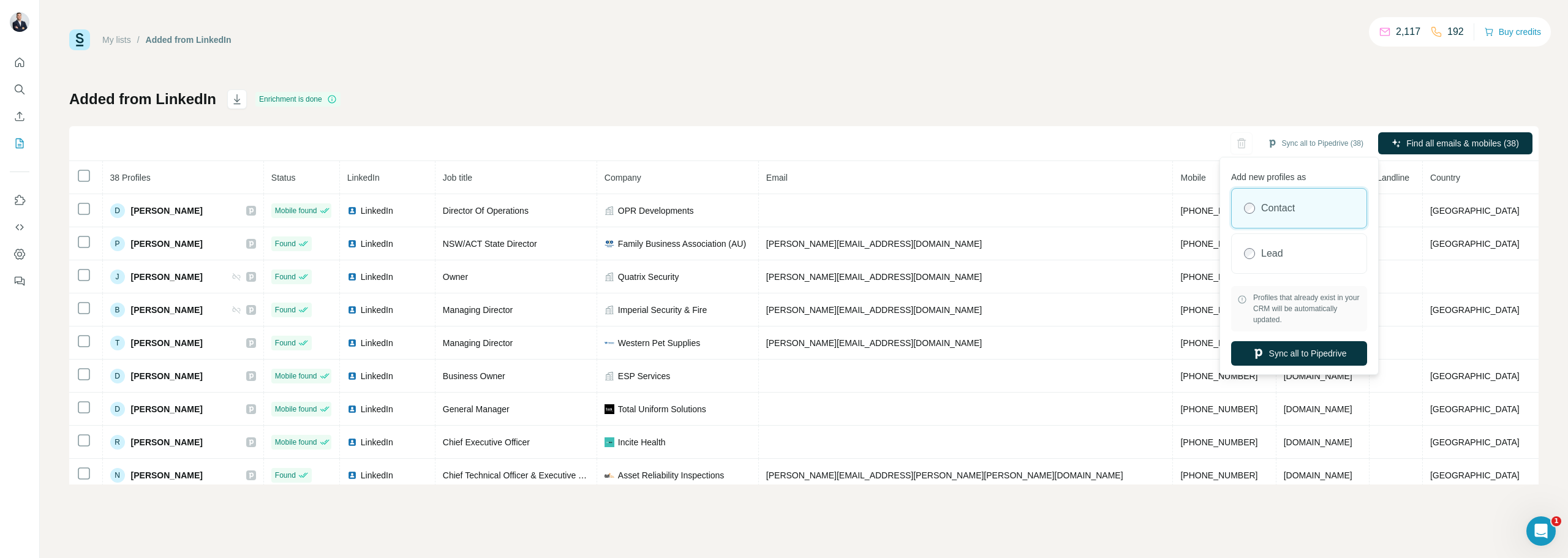
click at [1294, 355] on button "Sync all to Pipedrive" at bounding box center [1299, 354] width 136 height 25
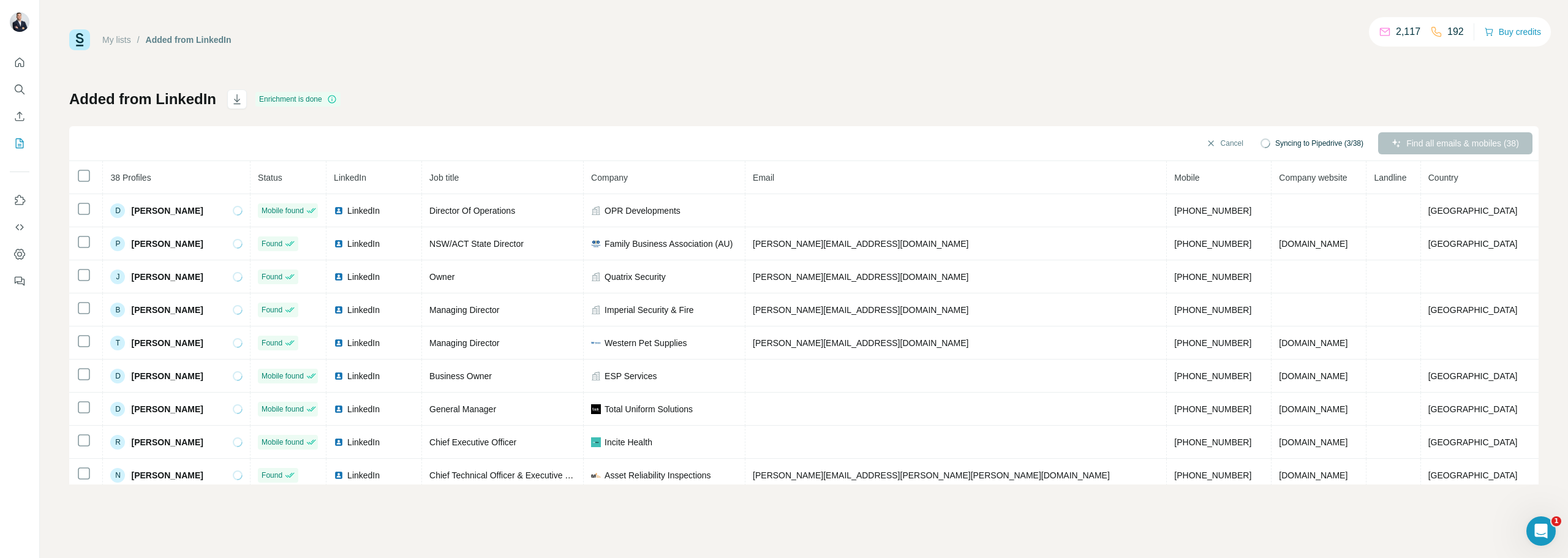
click at [737, 213] on div "OPR Developments" at bounding box center [664, 211] width 146 height 12
click at [680, 211] on span "OPR Developments" at bounding box center [642, 211] width 76 height 12
click at [863, 121] on div "Added from LinkedIn Enrichment is done Cancel Syncing to Pipedrive (3/38) Find …" at bounding box center [804, 287] width 1469 height 396
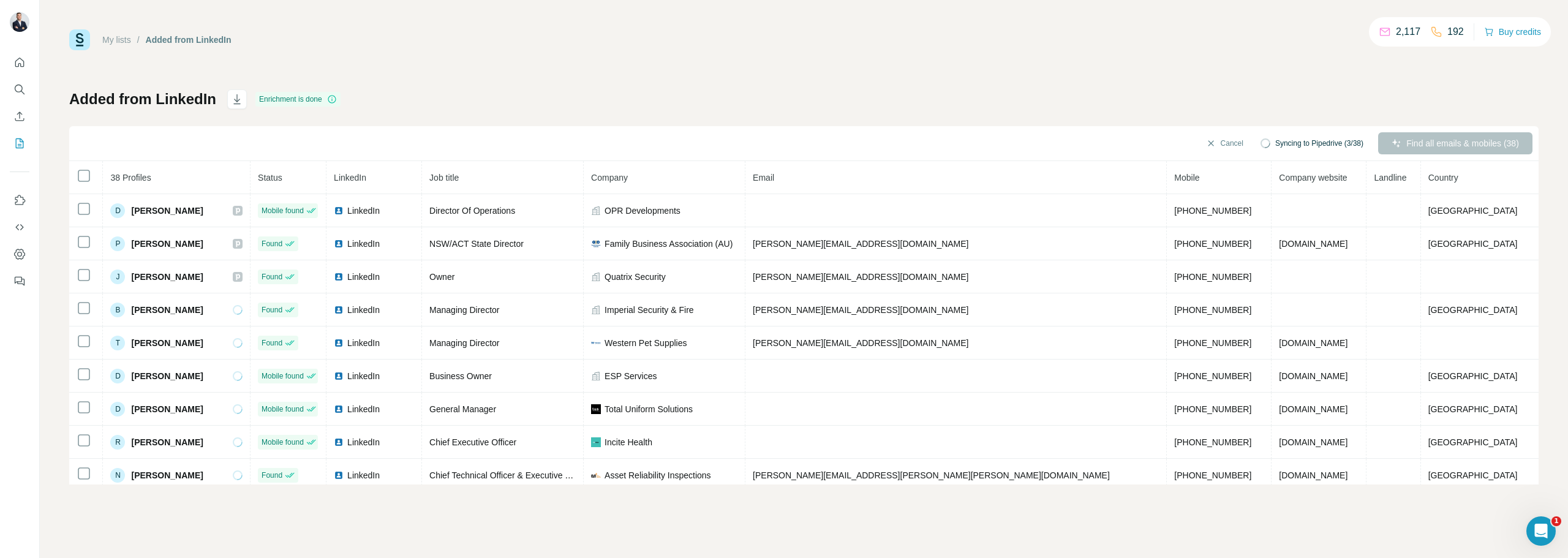
drag, startPoint x: 864, startPoint y: 121, endPoint x: 950, endPoint y: 78, distance: 96.2
click at [950, 78] on div "My lists / Added from LinkedIn 2,117 192 Buy credits Added from LinkedIn Enrich…" at bounding box center [804, 257] width 1469 height 455
